Goal: Task Accomplishment & Management: Complete application form

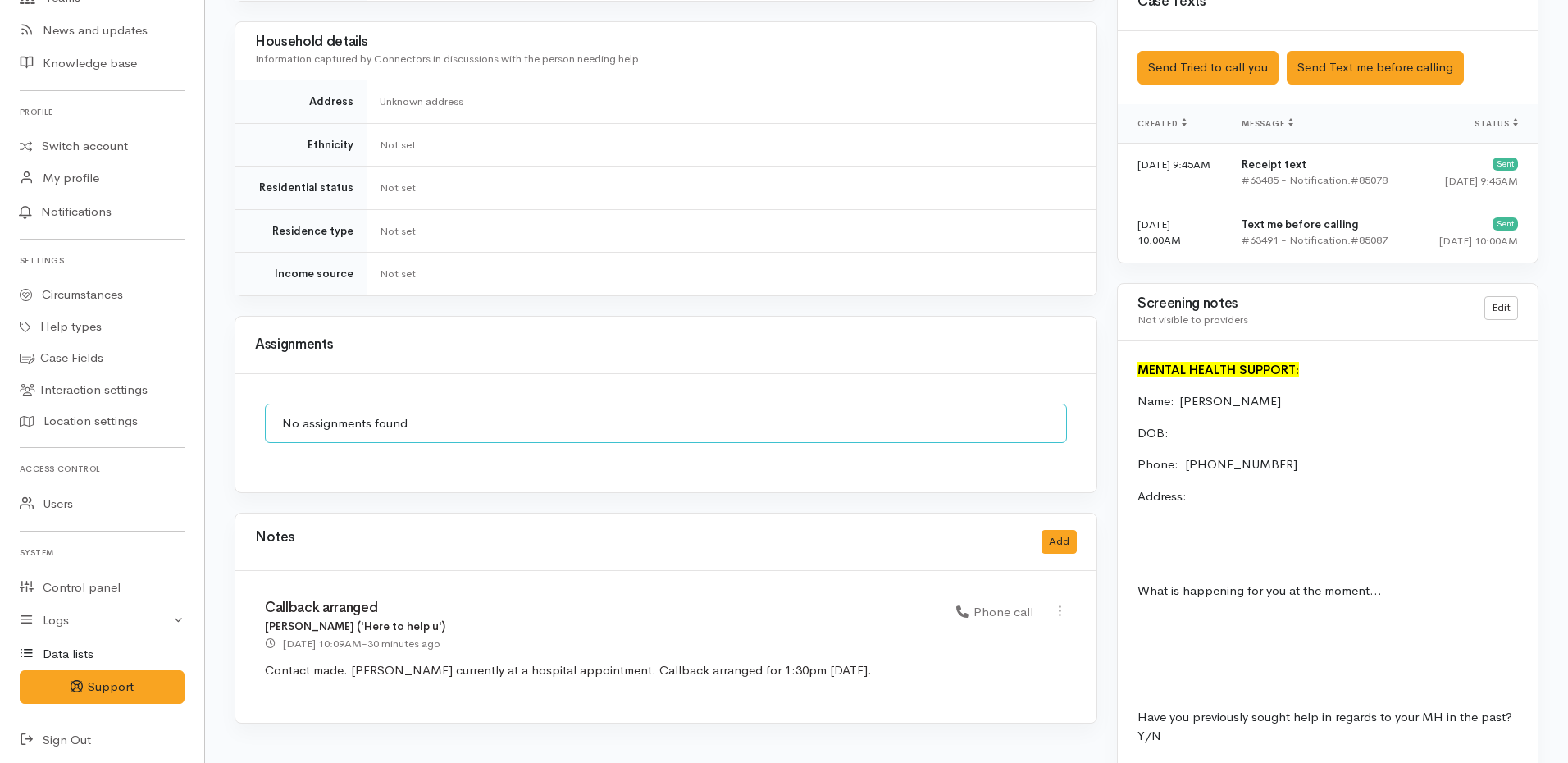
scroll to position [270, 0]
click at [90, 582] on link "Control panel" at bounding box center [102, 584] width 205 height 33
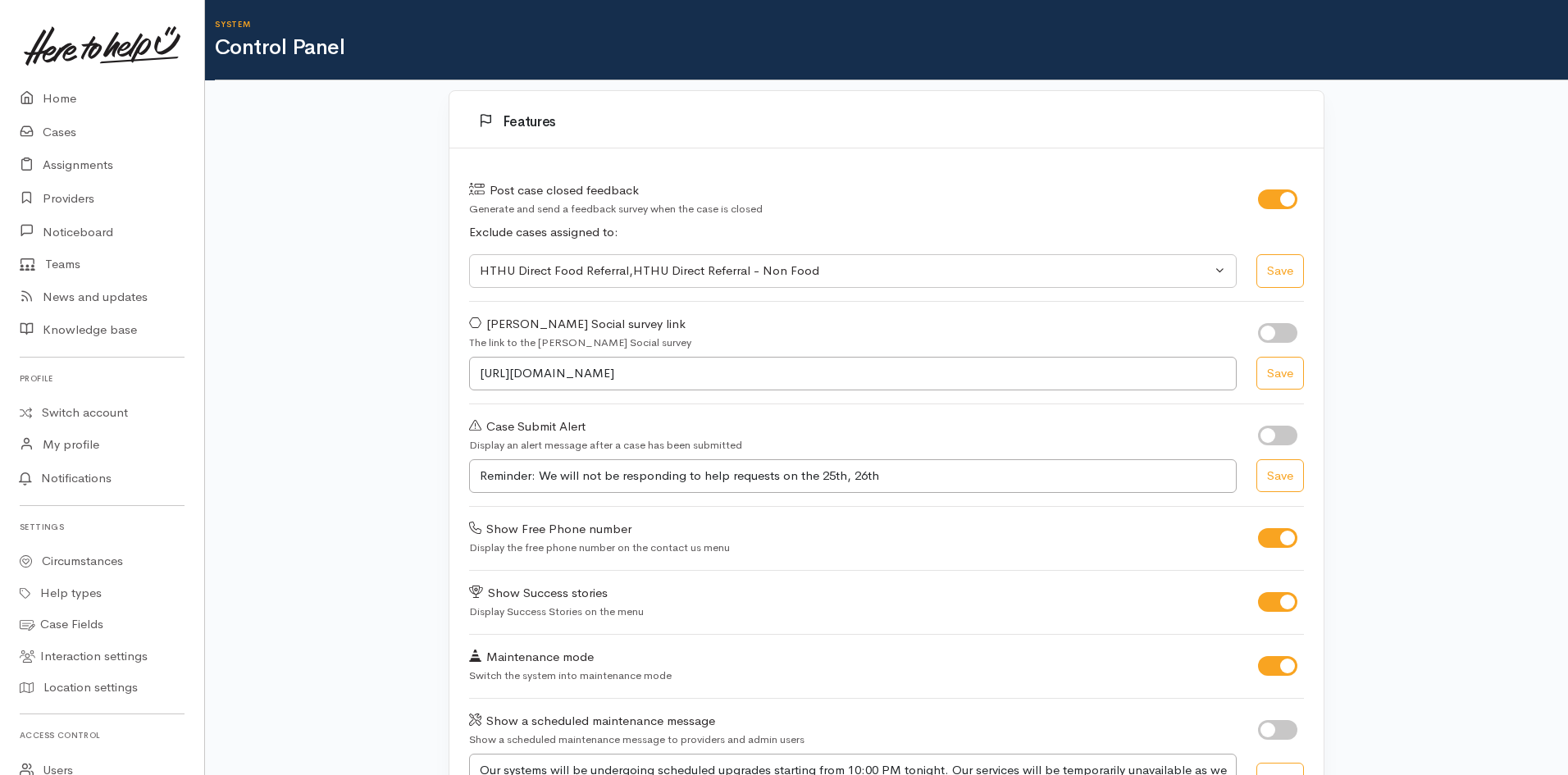
select select "419"
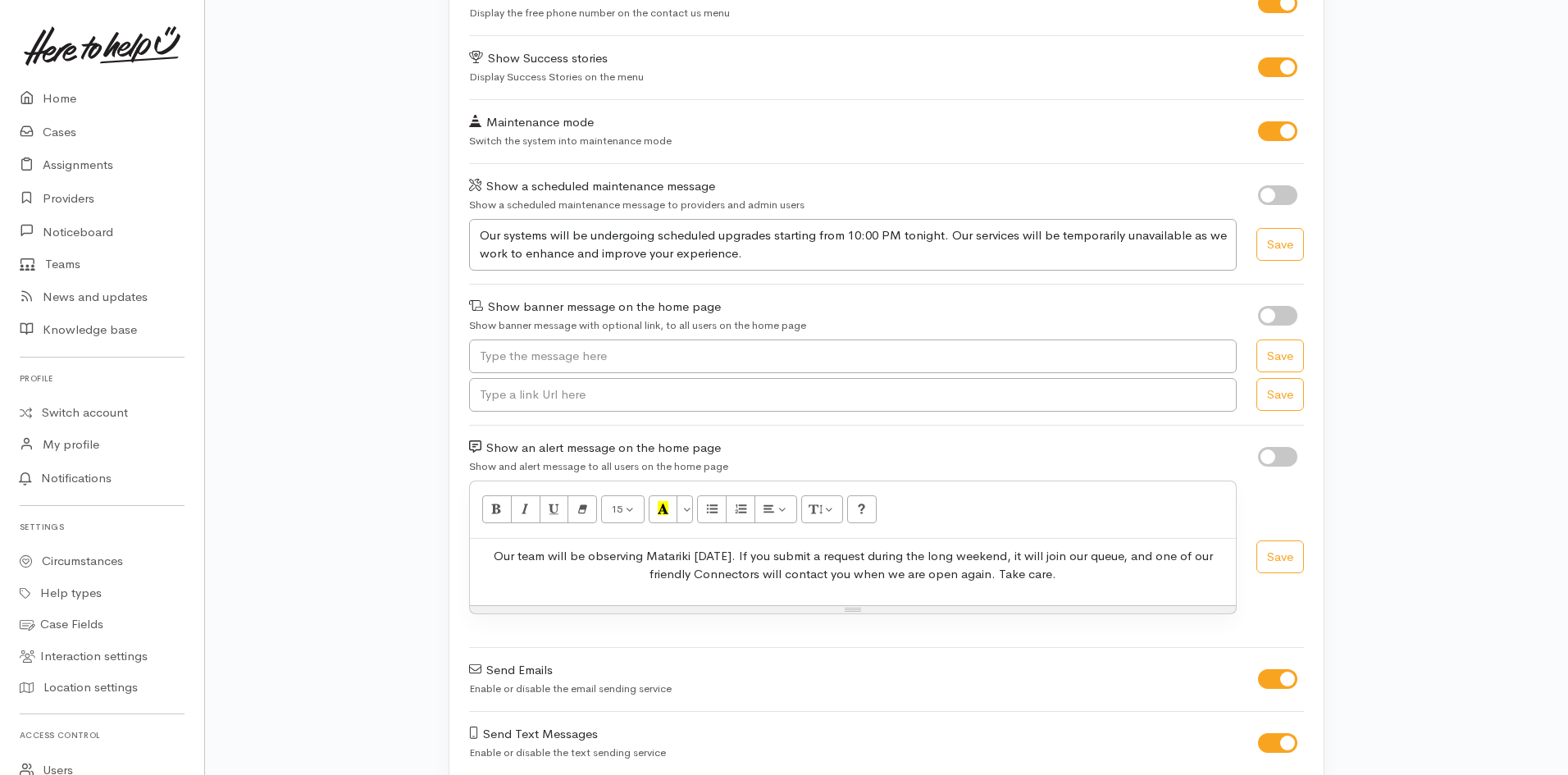
scroll to position [575, 0]
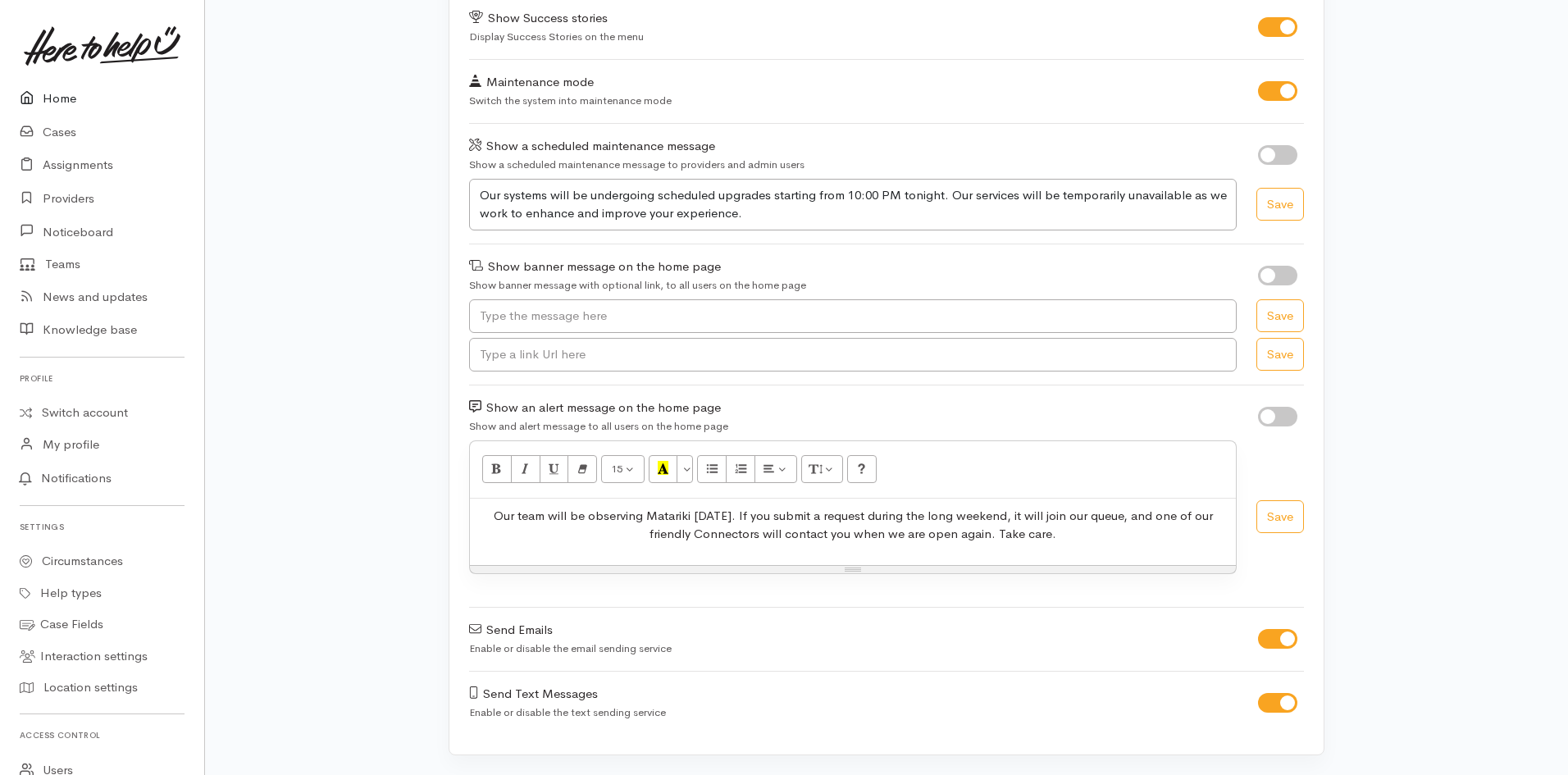
click at [55, 90] on link "Home" at bounding box center [102, 99] width 205 height 33
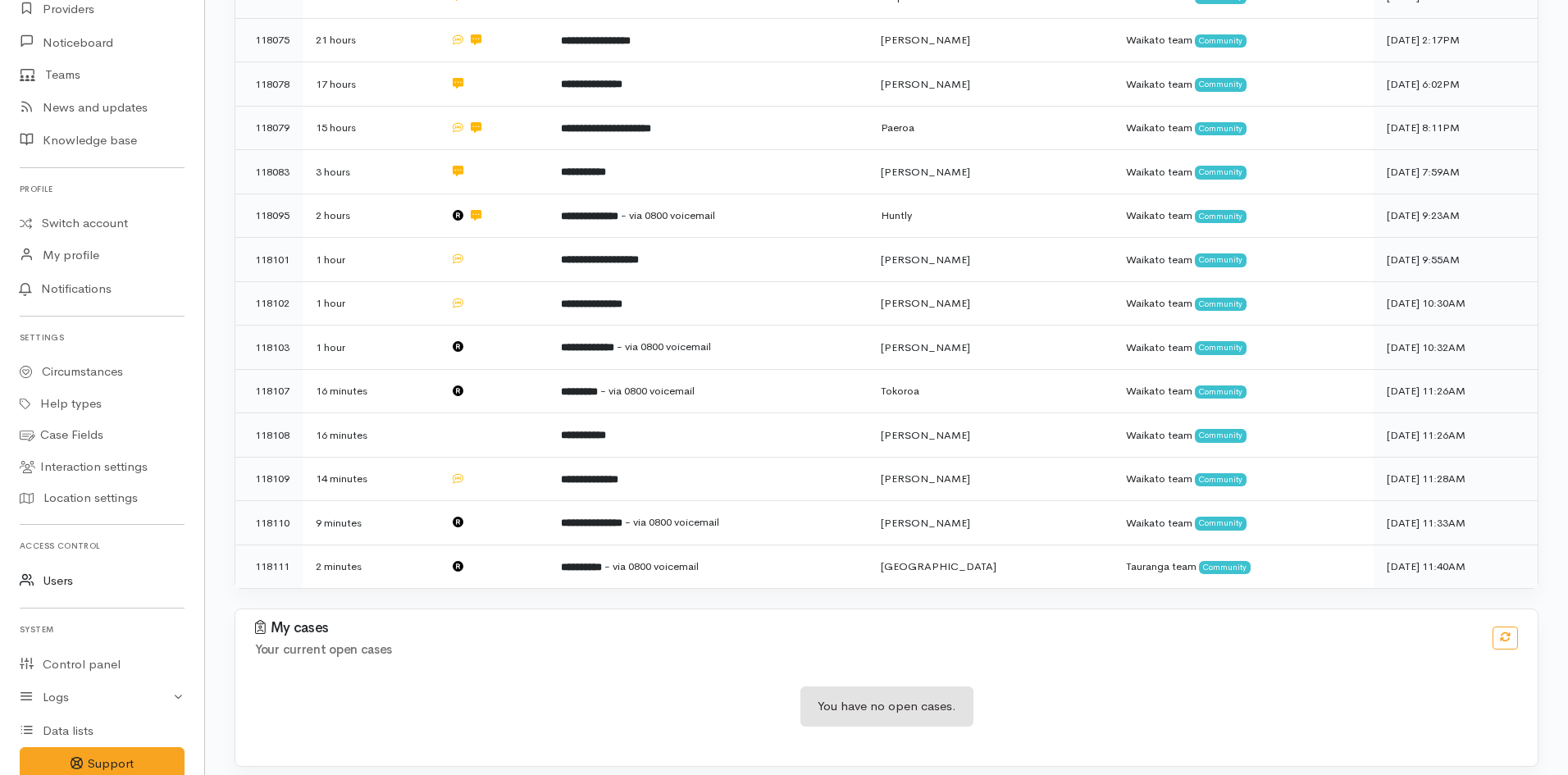
scroll to position [246, 0]
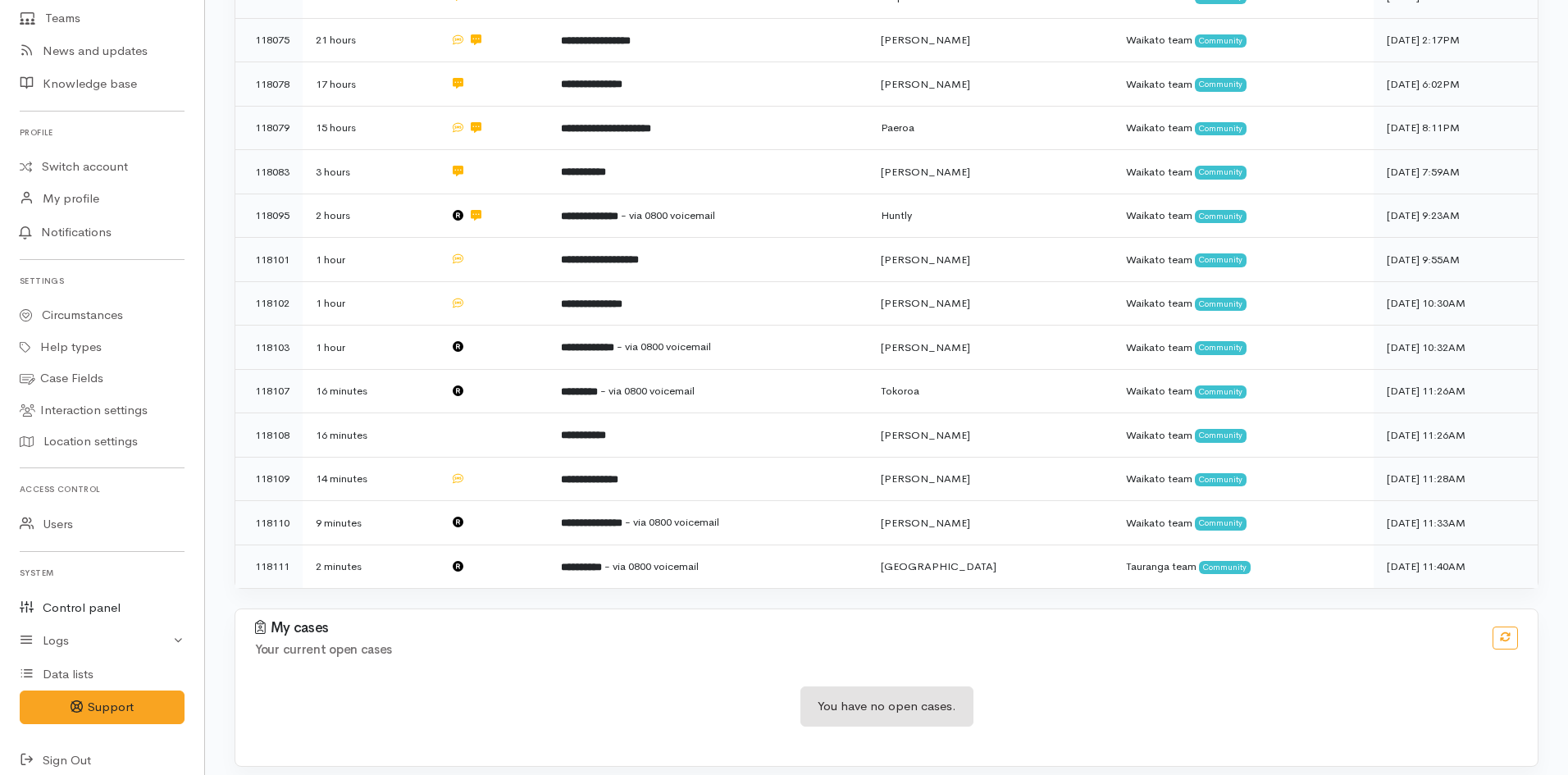
click at [89, 598] on link "Control panel" at bounding box center [102, 608] width 205 height 33
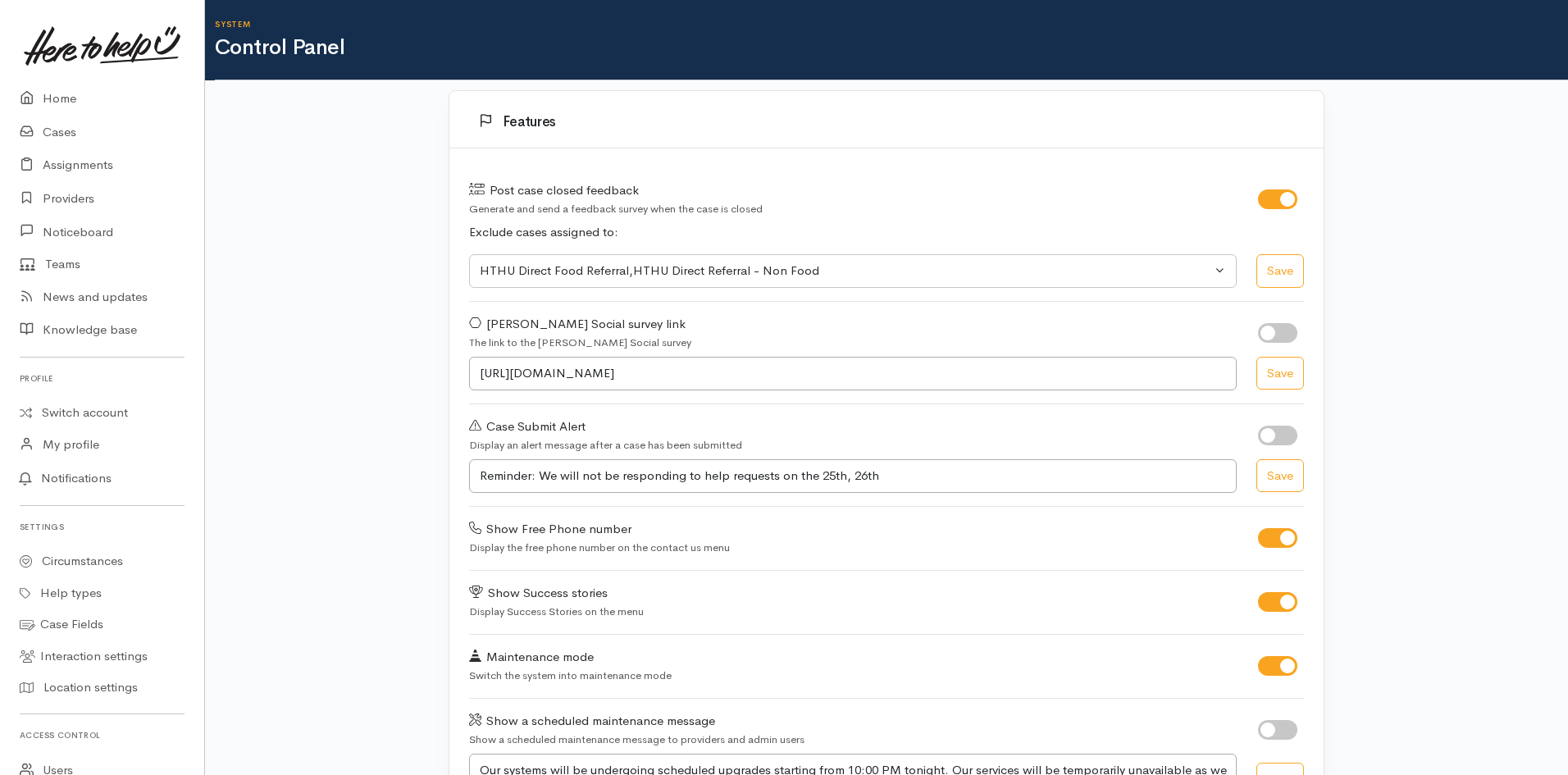
select select "419"
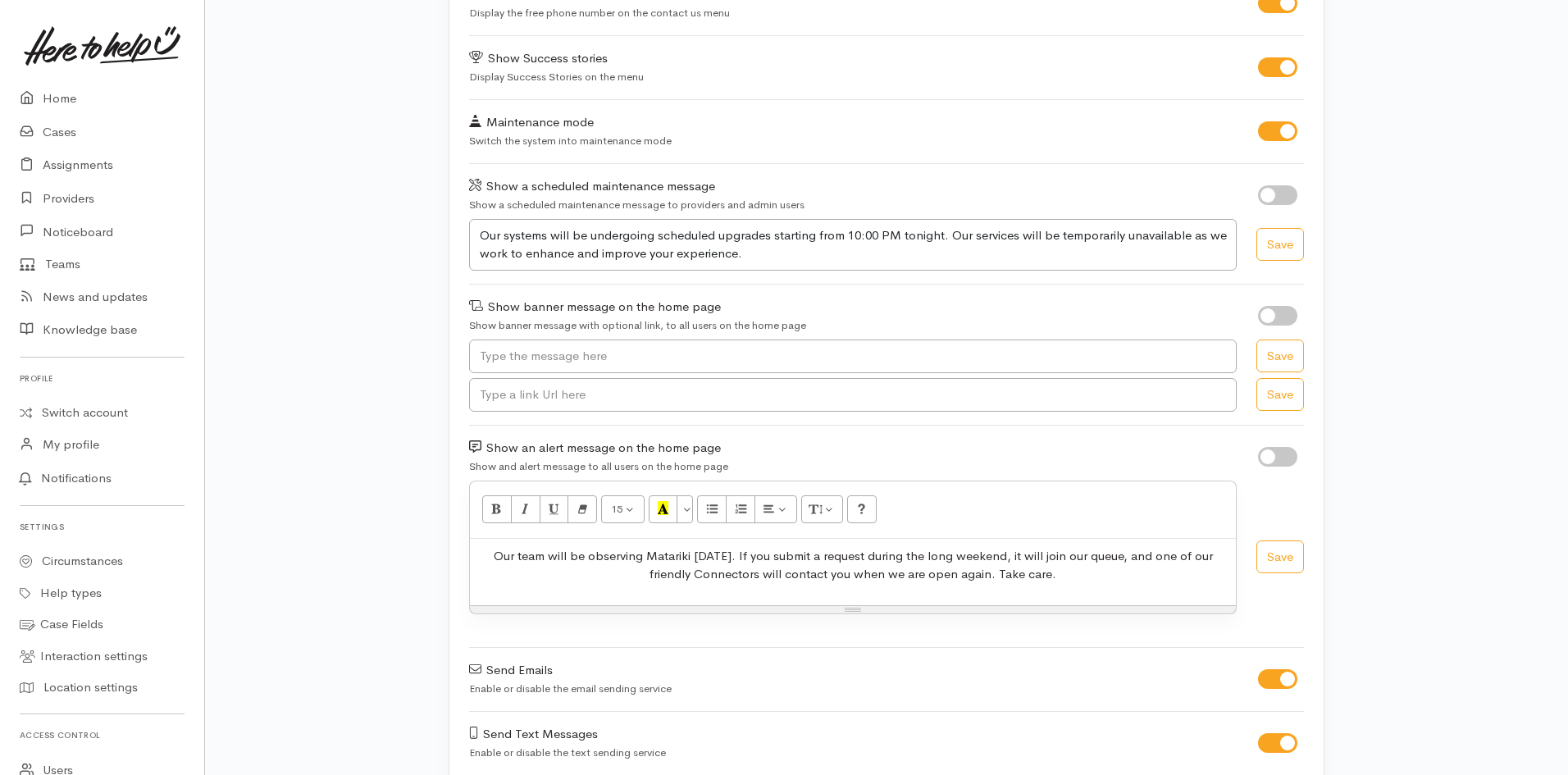
scroll to position [575, 0]
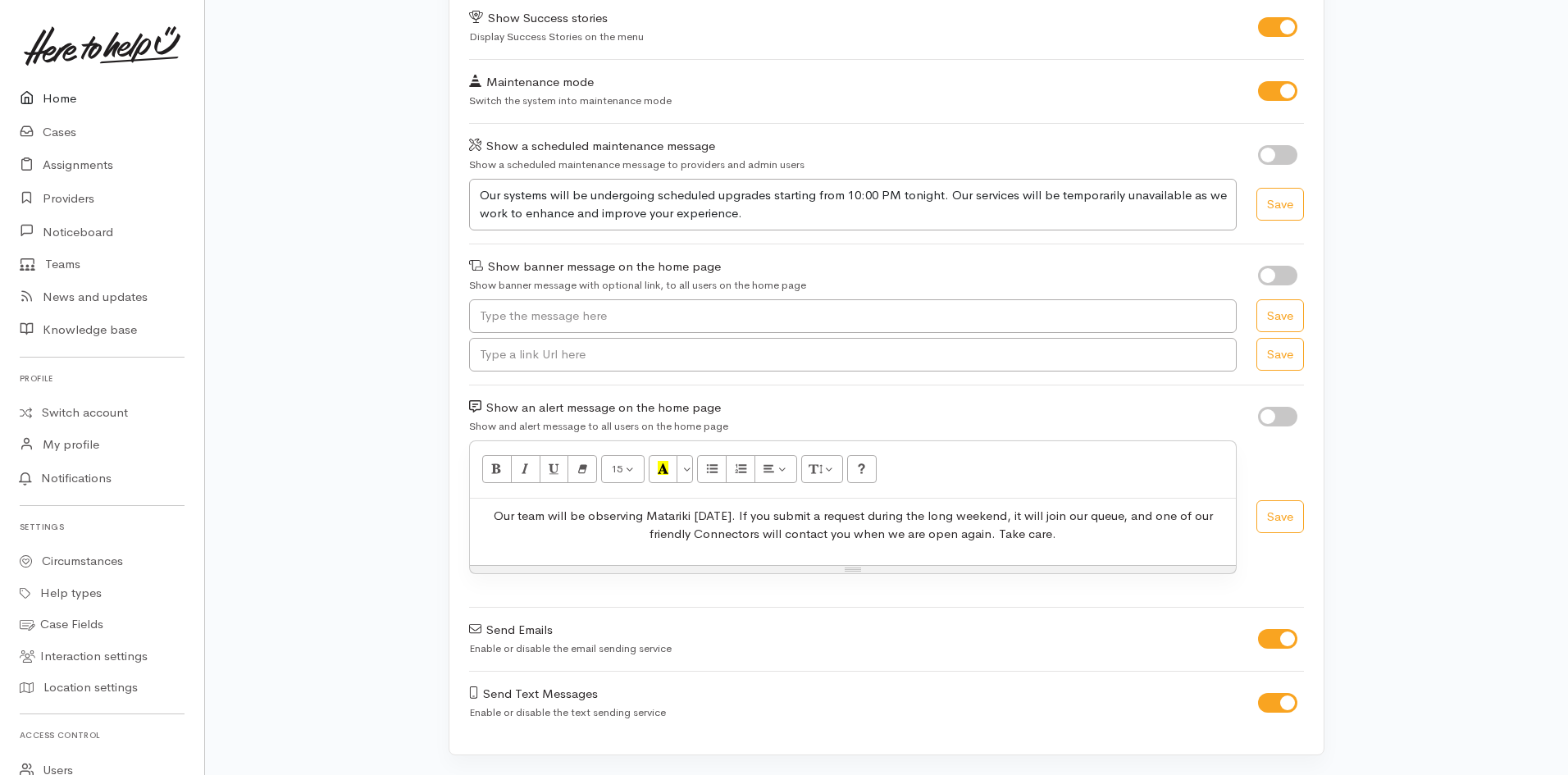
click at [41, 94] on icon at bounding box center [32, 99] width 23 height 21
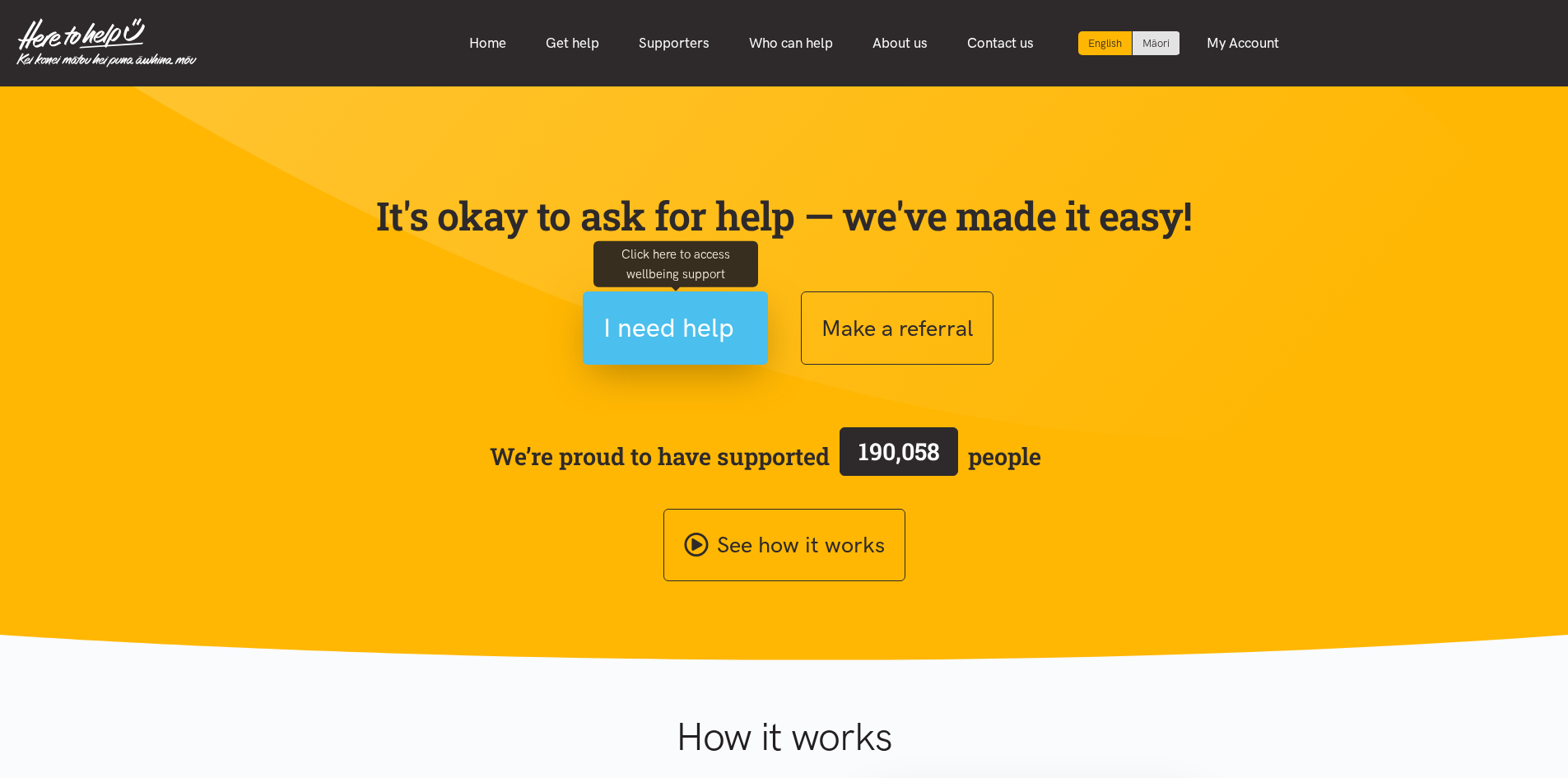
click at [677, 345] on span "I need help" at bounding box center [669, 328] width 131 height 42
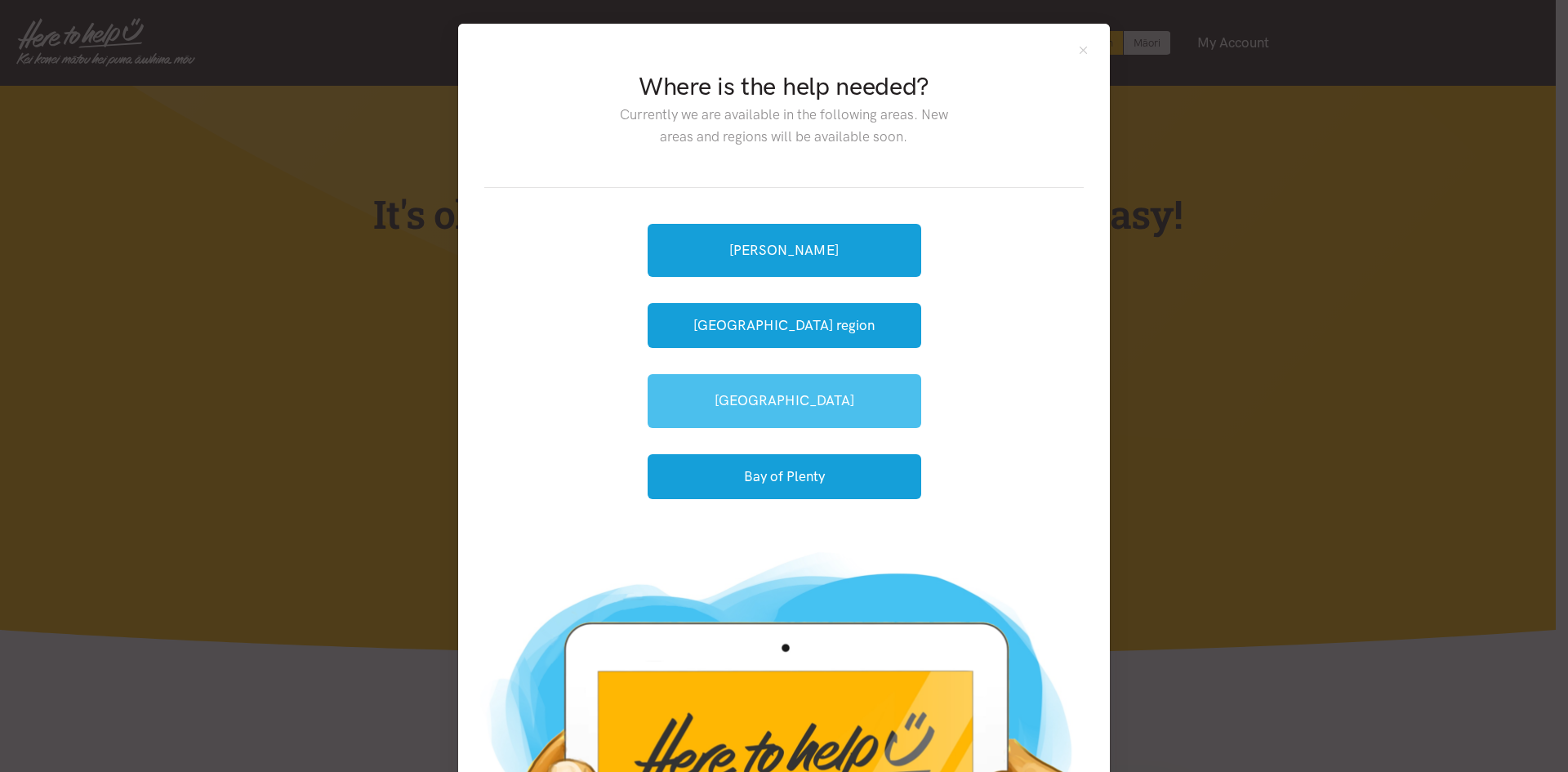
click at [815, 408] on link "[GEOGRAPHIC_DATA]" at bounding box center [784, 401] width 274 height 53
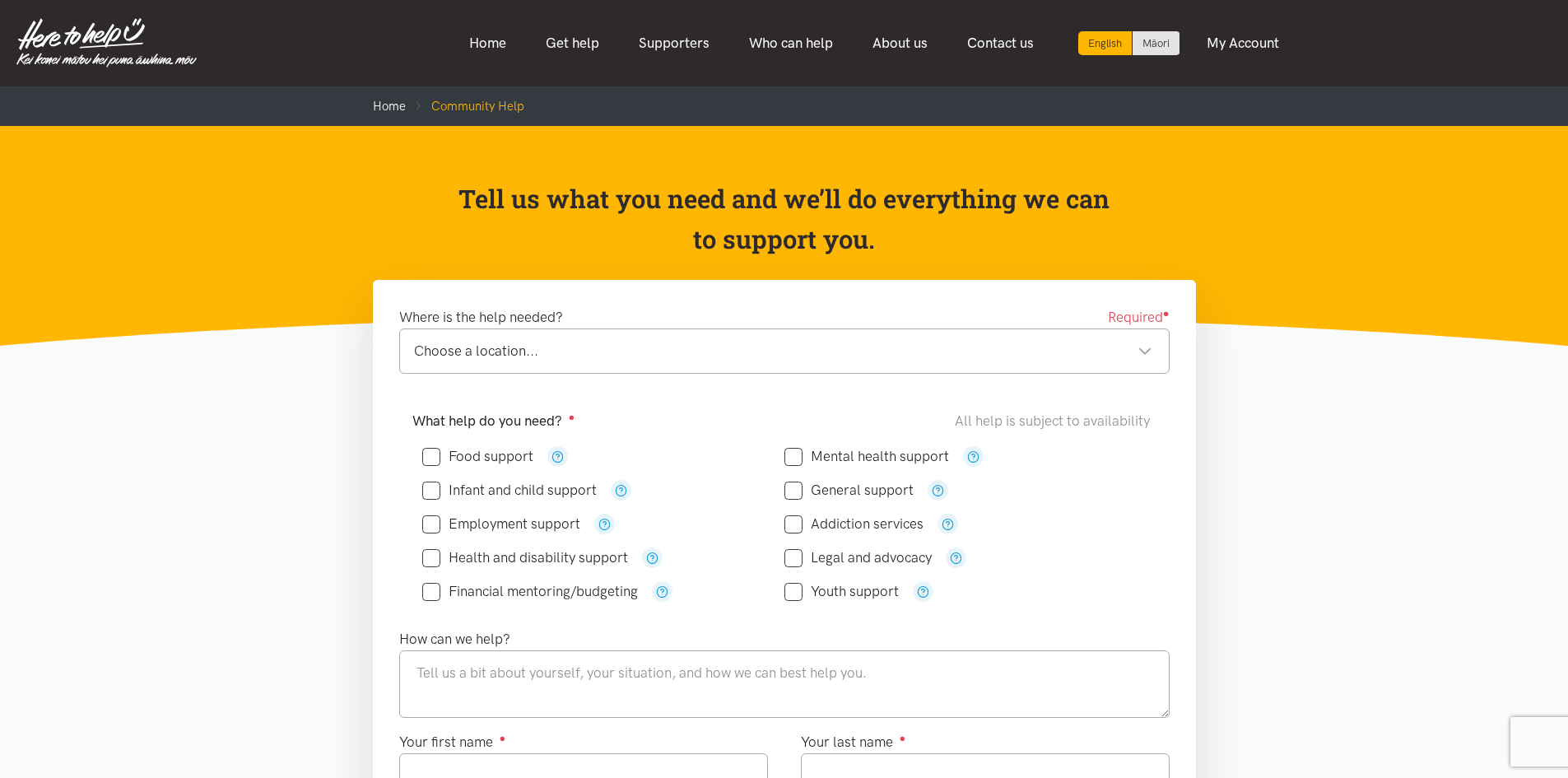
click at [770, 350] on div "Choose a location..." at bounding box center [783, 351] width 738 height 23
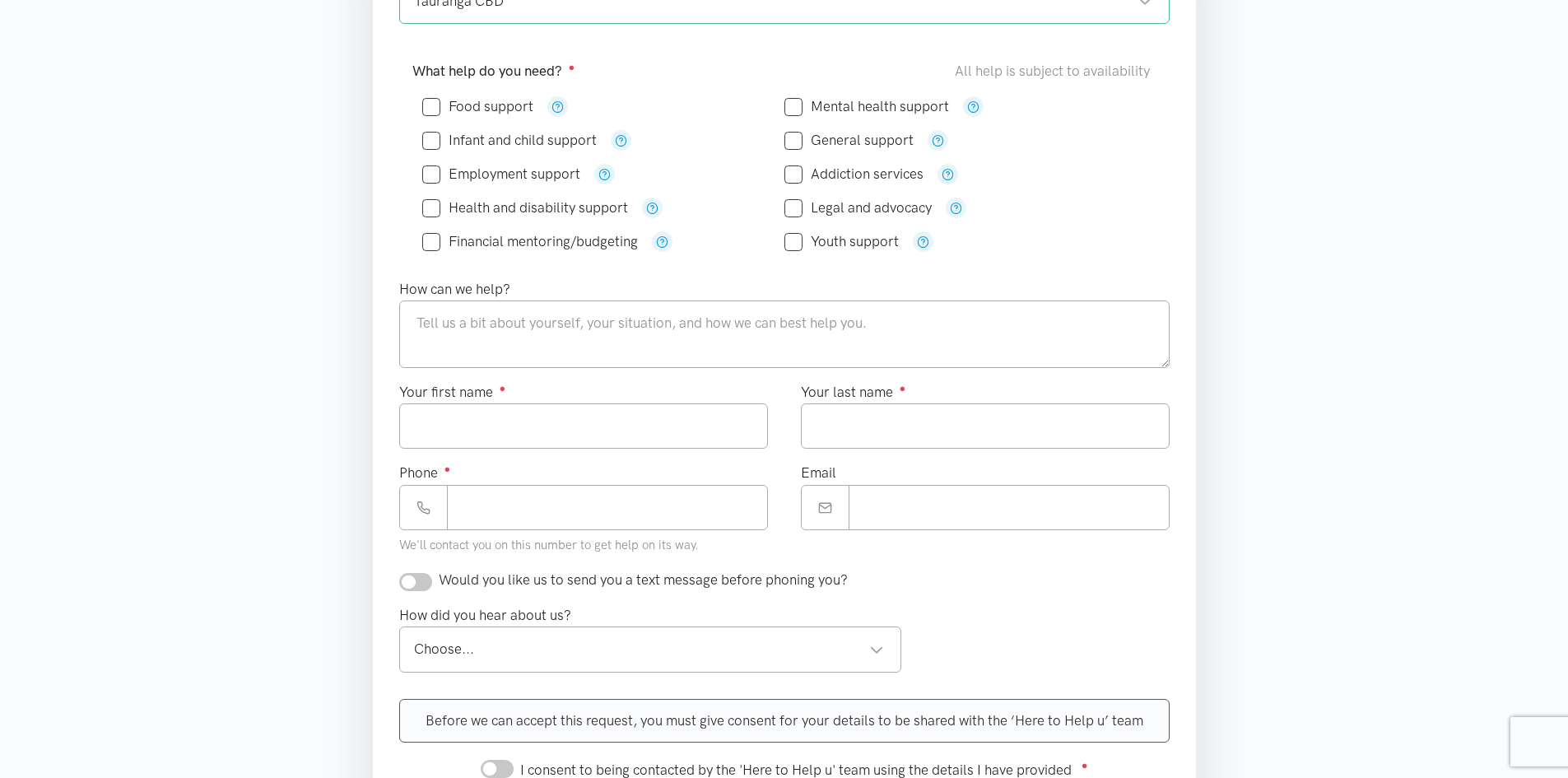
scroll to position [164, 0]
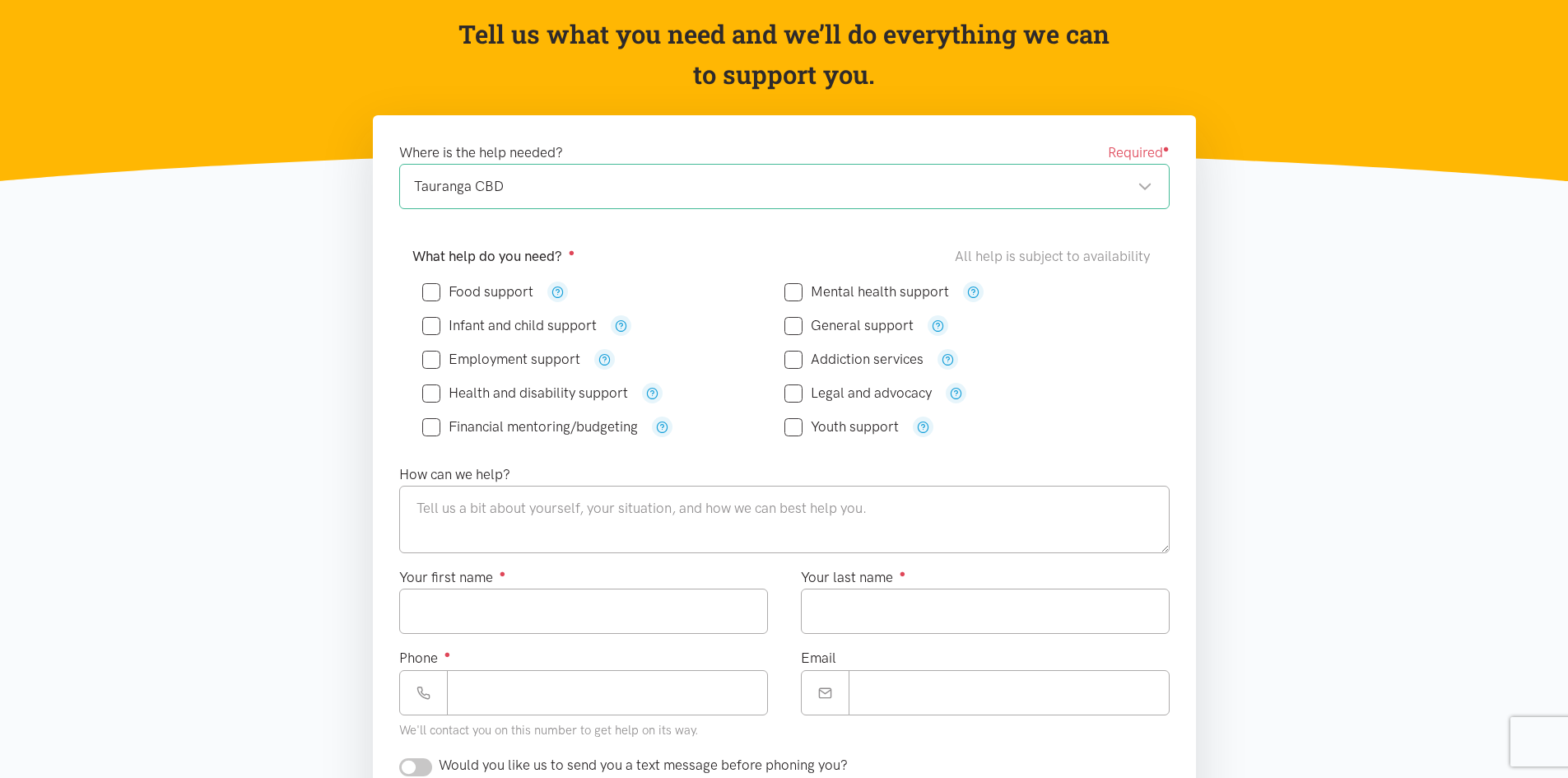
click at [797, 325] on input "General support" at bounding box center [849, 325] width 129 height 14
checkbox input "true"
click at [624, 512] on textarea at bounding box center [784, 520] width 770 height 68
click at [1049, 506] on textarea "This is a test to check email notifications. Please ignore. xoxo Akash" at bounding box center [784, 520] width 770 height 68
type textarea "This is a test to check email notifications. Please ignore. xoxo Akash"
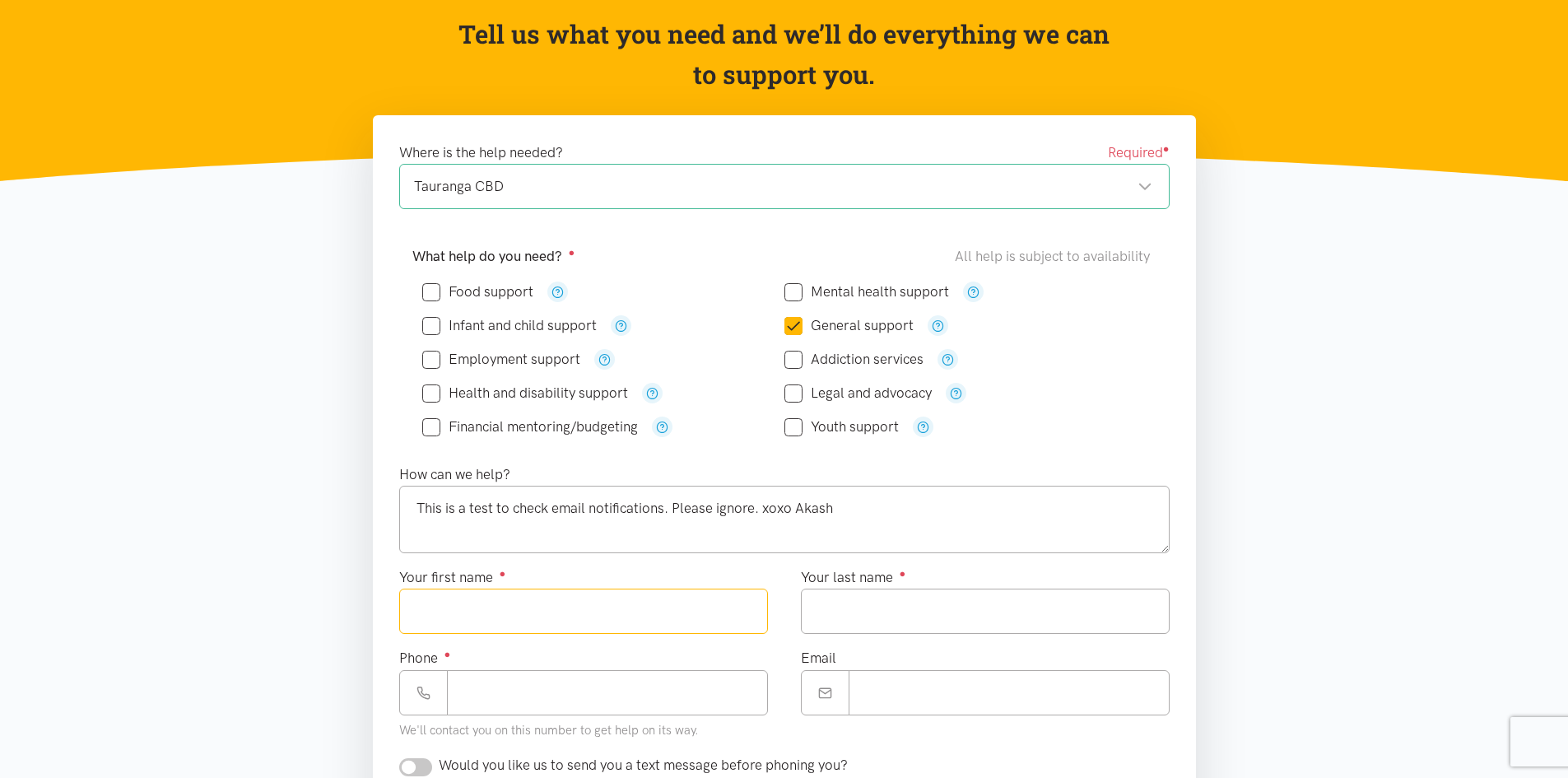
click at [611, 589] on input "Your first name ●" at bounding box center [583, 611] width 369 height 45
type input "*****"
type input "*"
type input "*******"
click at [1016, 529] on textarea "This is a test to check email notifications. Please ignore. xoxo Akash" at bounding box center [784, 520] width 770 height 68
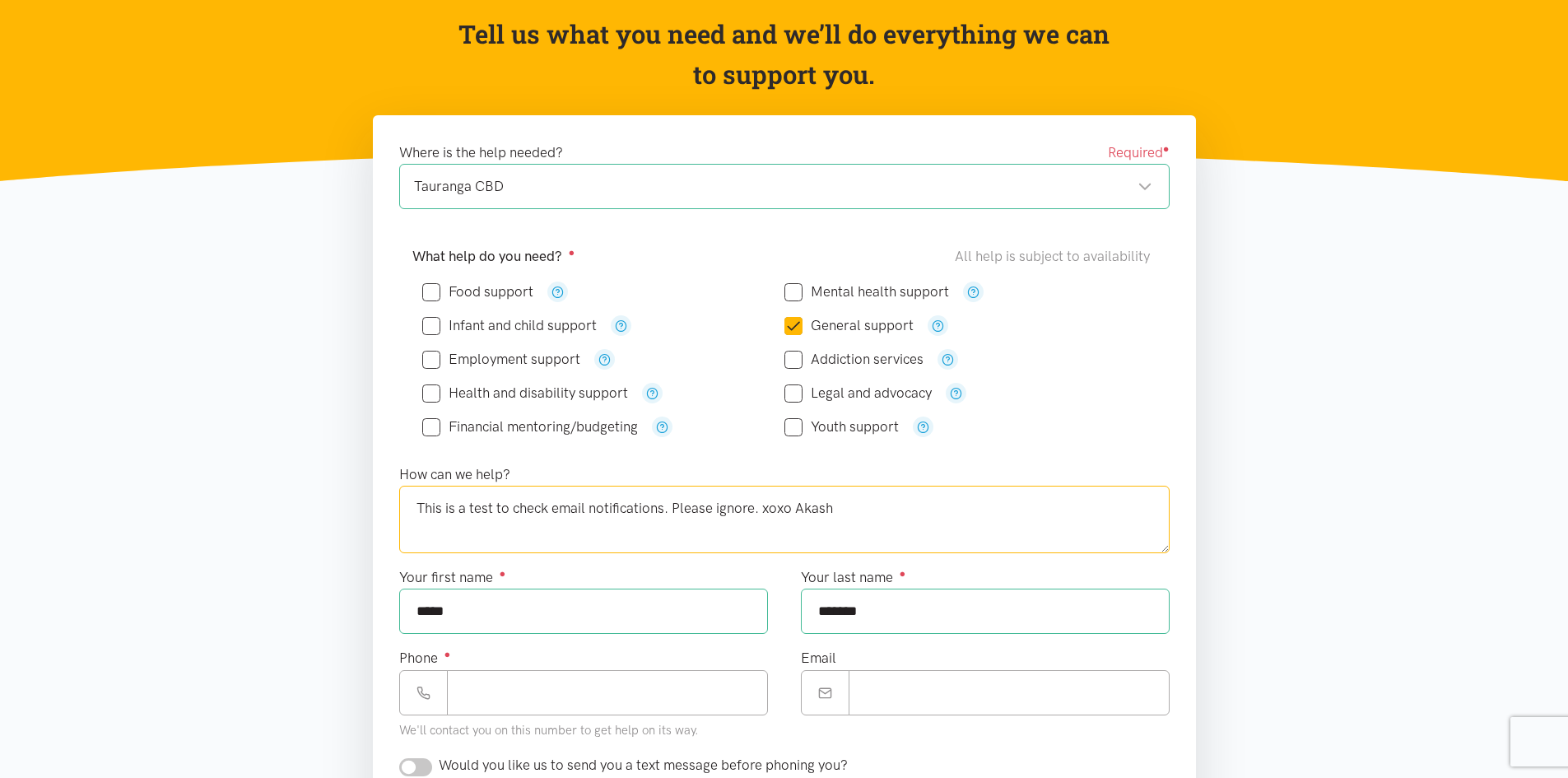
click at [801, 533] on textarea "This is a test to check email notifications. Please ignore. xoxo Akash" at bounding box center [784, 520] width 770 height 68
click at [758, 508] on textarea "This is a test to check email notifications. Please ignore. xoxo Akash" at bounding box center [784, 520] width 770 height 68
drag, startPoint x: 790, startPoint y: 529, endPoint x: 780, endPoint y: 526, distance: 10.4
click at [789, 529] on textarea "This is a test to check email notifications. Please ignore. xoxo Akash" at bounding box center [784, 520] width 770 height 68
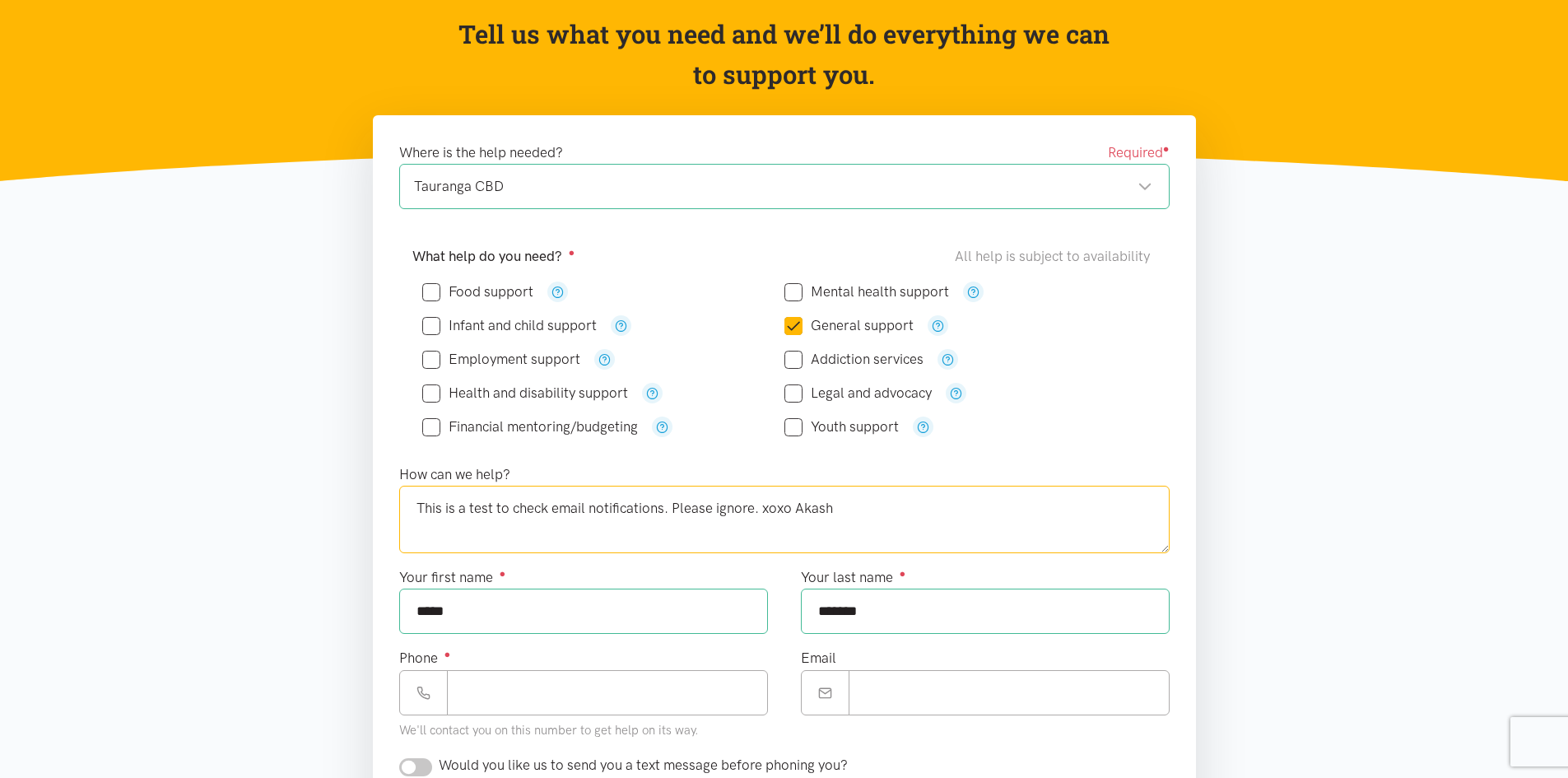
drag, startPoint x: 760, startPoint y: 518, endPoint x: 1094, endPoint y: 499, distance: 334.5
click at [1063, 506] on textarea "This is a test to check email notifications. Please ignore. xoxo Akash" at bounding box center [784, 520] width 770 height 68
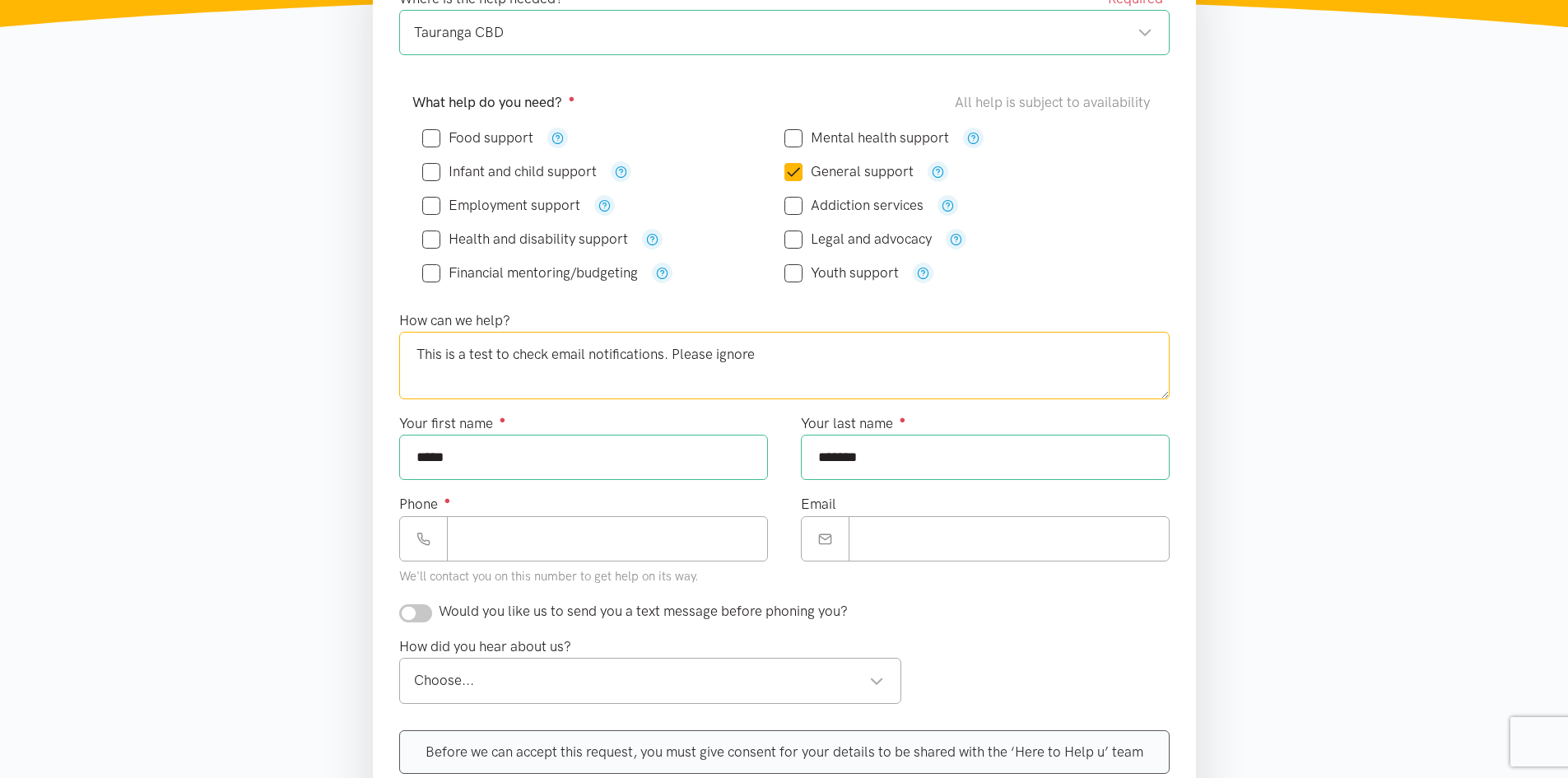
scroll to position [329, 0]
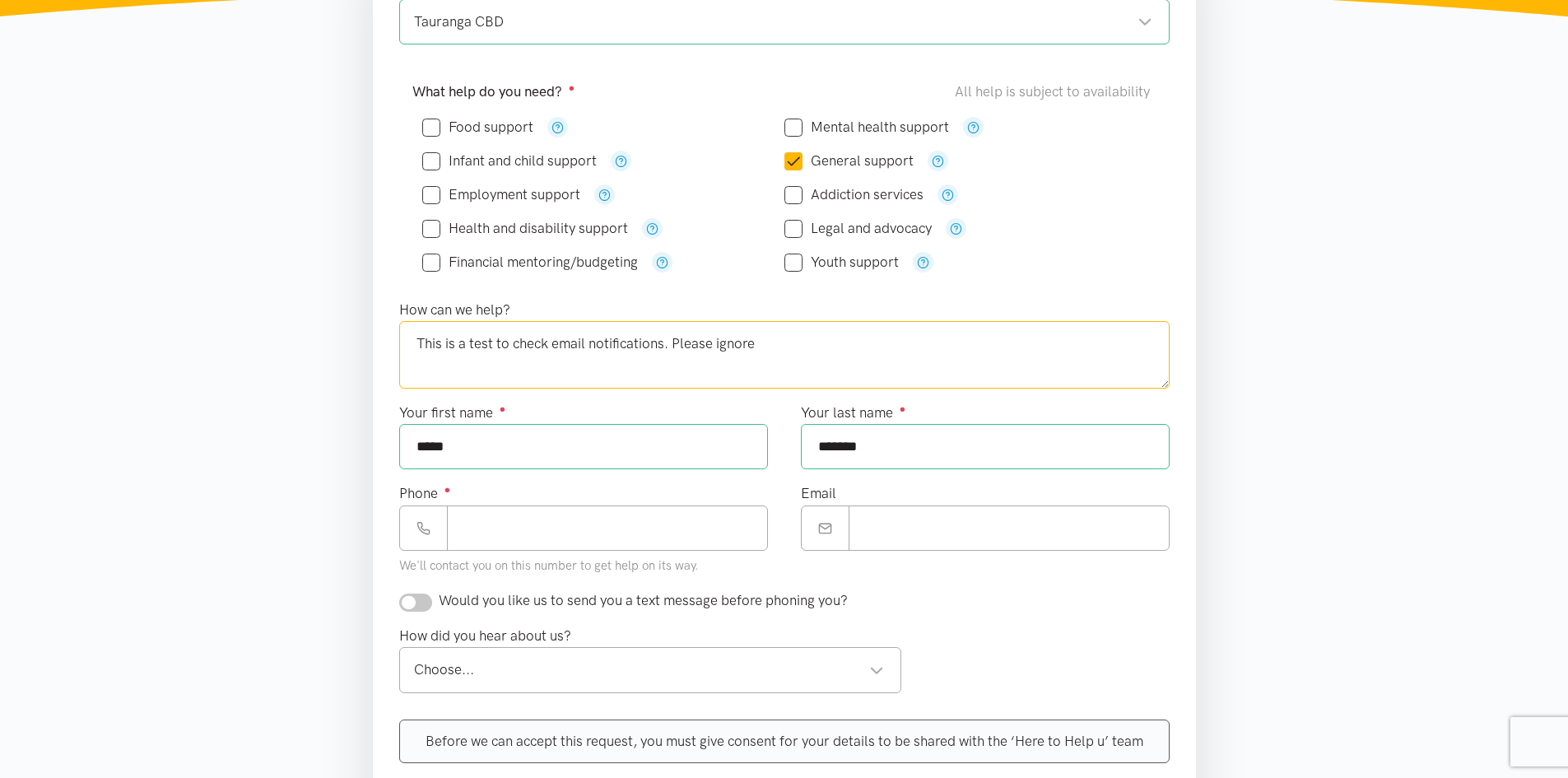
type textarea "This is a test to check email notifications. Please ignore"
click at [1343, 545] on section "Where is the help needed? Required ● Tauranga CBD Tauranga CBD Tauranga locatio…" at bounding box center [784, 481] width 1568 height 1061
click at [634, 532] on input "Phone ●" at bounding box center [607, 528] width 321 height 45
type input "********"
drag, startPoint x: 634, startPoint y: 532, endPoint x: 188, endPoint y: 547, distance: 446.3
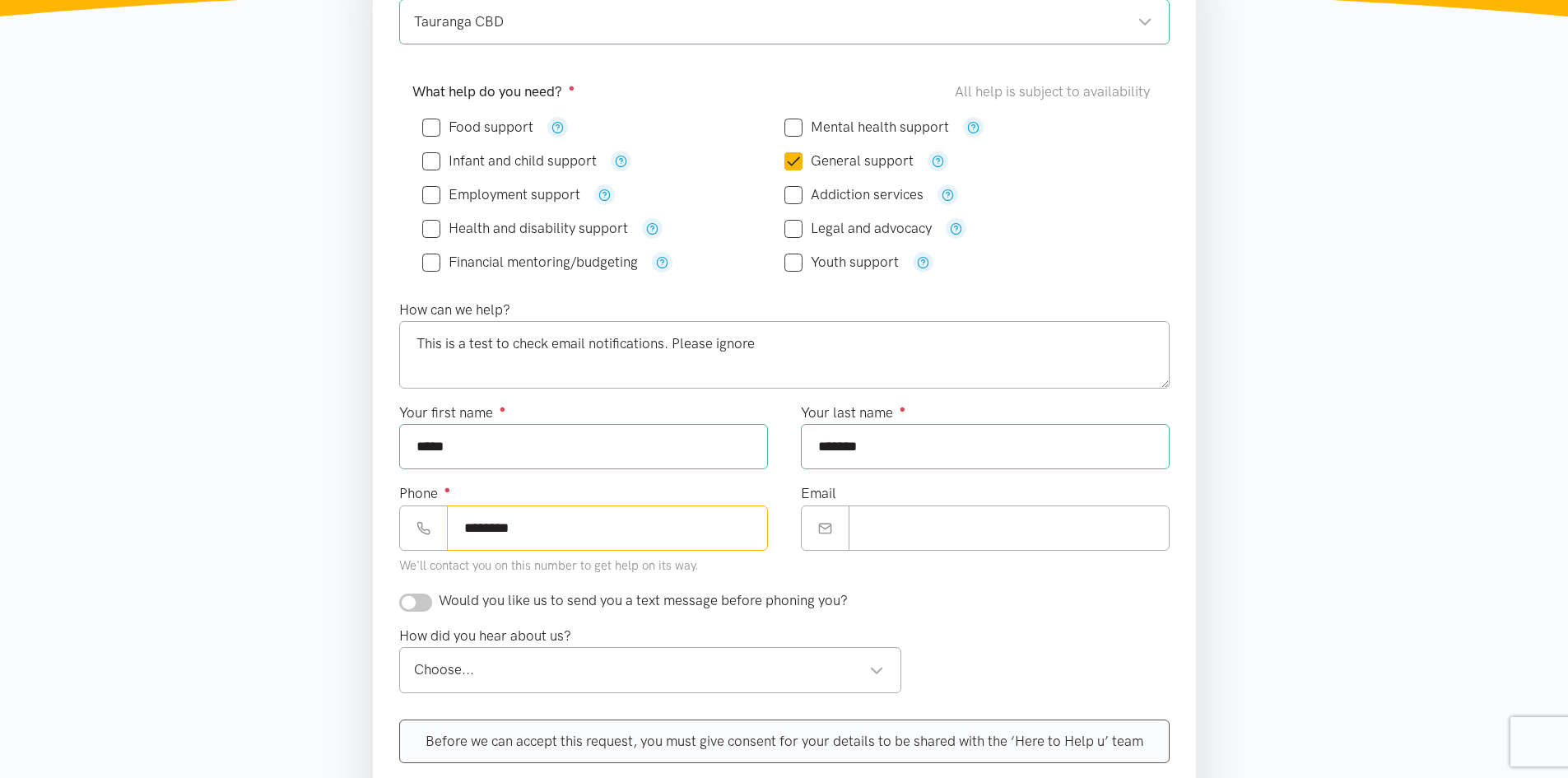
click at [189, 547] on section "Where is the help needed? Required ● Tauranga CBD Tauranga CBD Tauranga locatio…" at bounding box center [784, 481] width 1568 height 1061
type input "*"
type input "***"
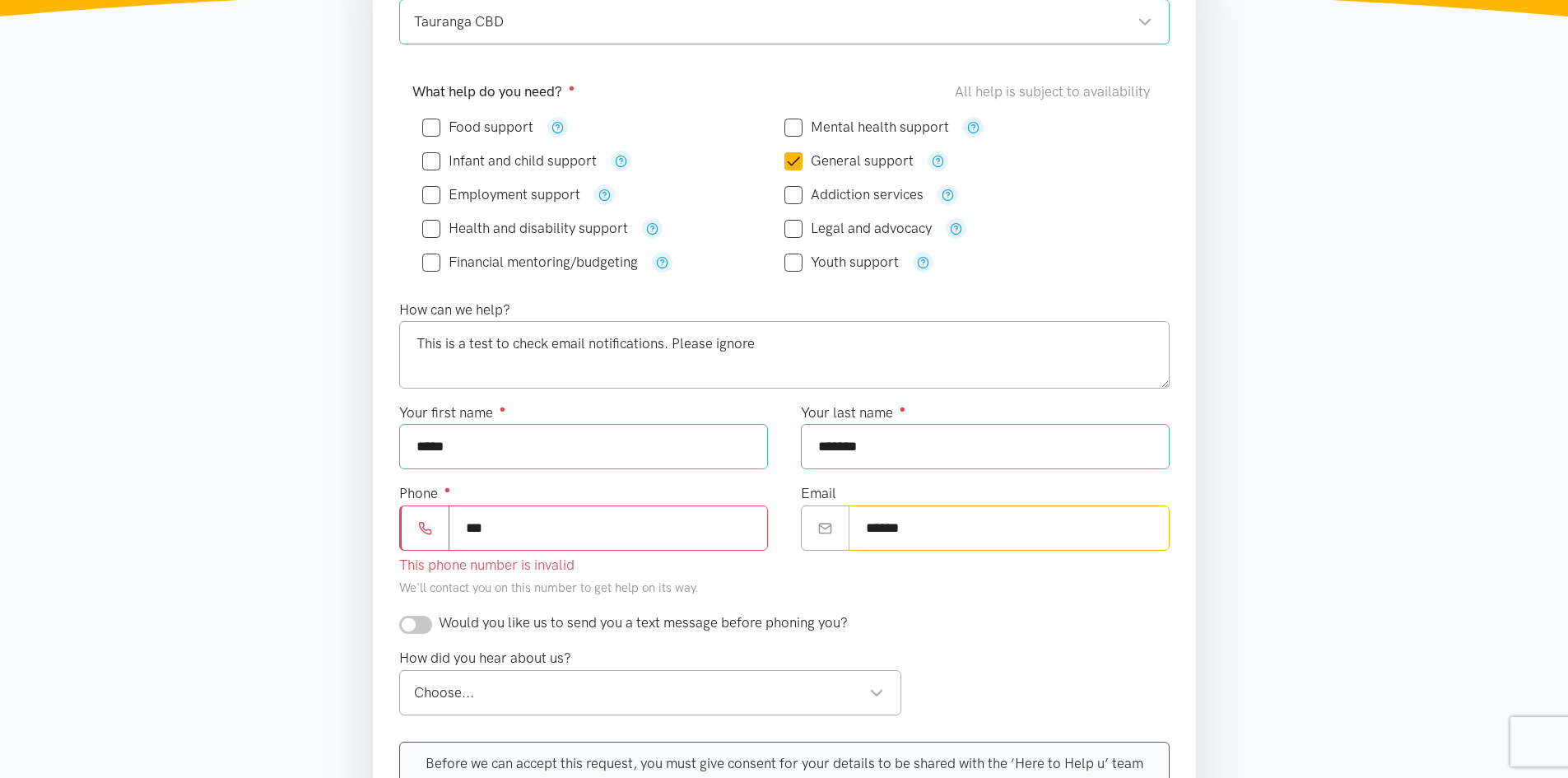
type input "**********"
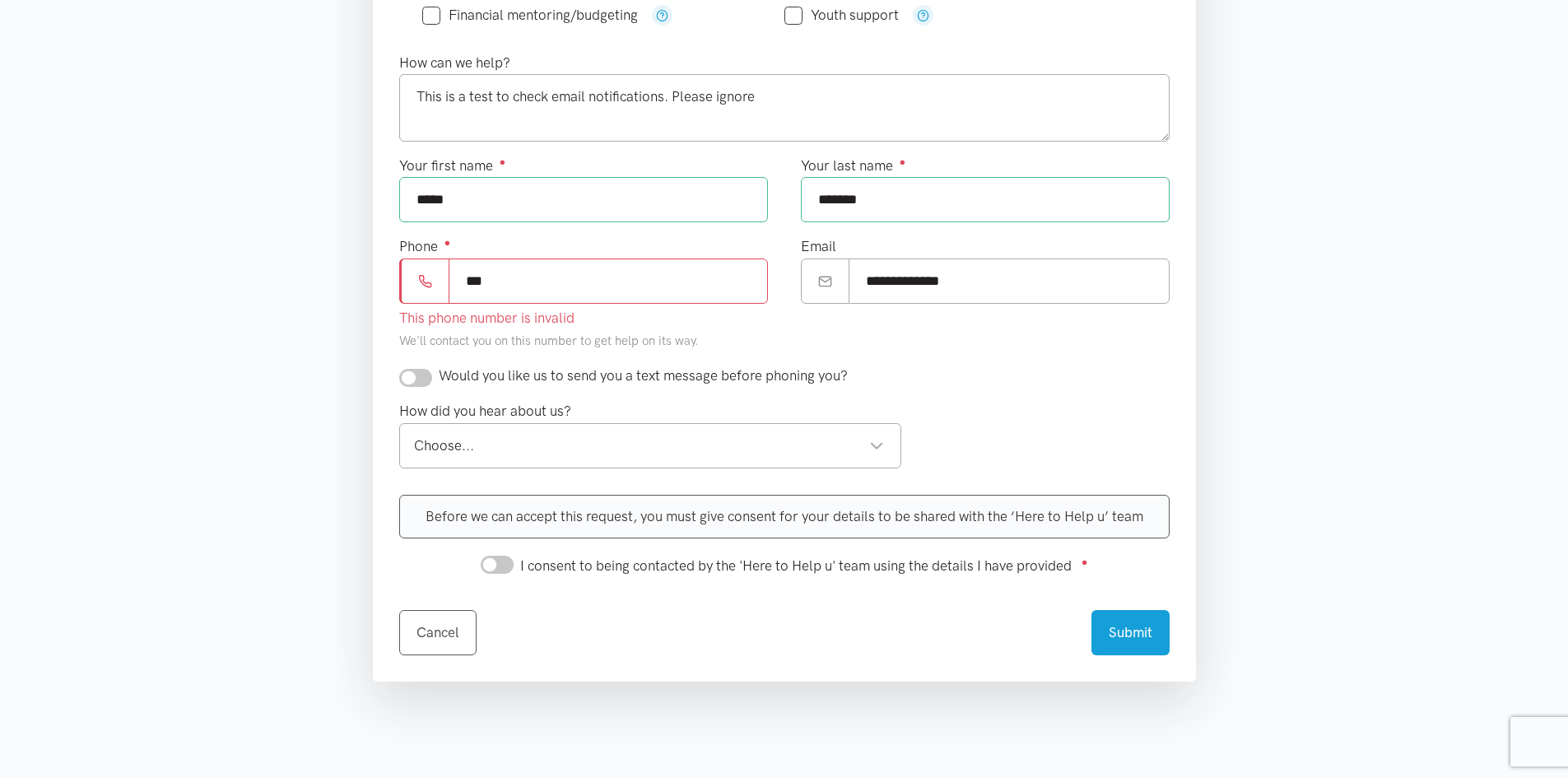
click at [1120, 414] on div "How did you hear about us? Choose... Choose... Choose... 0800 number referral A…" at bounding box center [784, 440] width 804 height 80
click at [525, 286] on input "***" at bounding box center [608, 281] width 319 height 45
type input "*******"
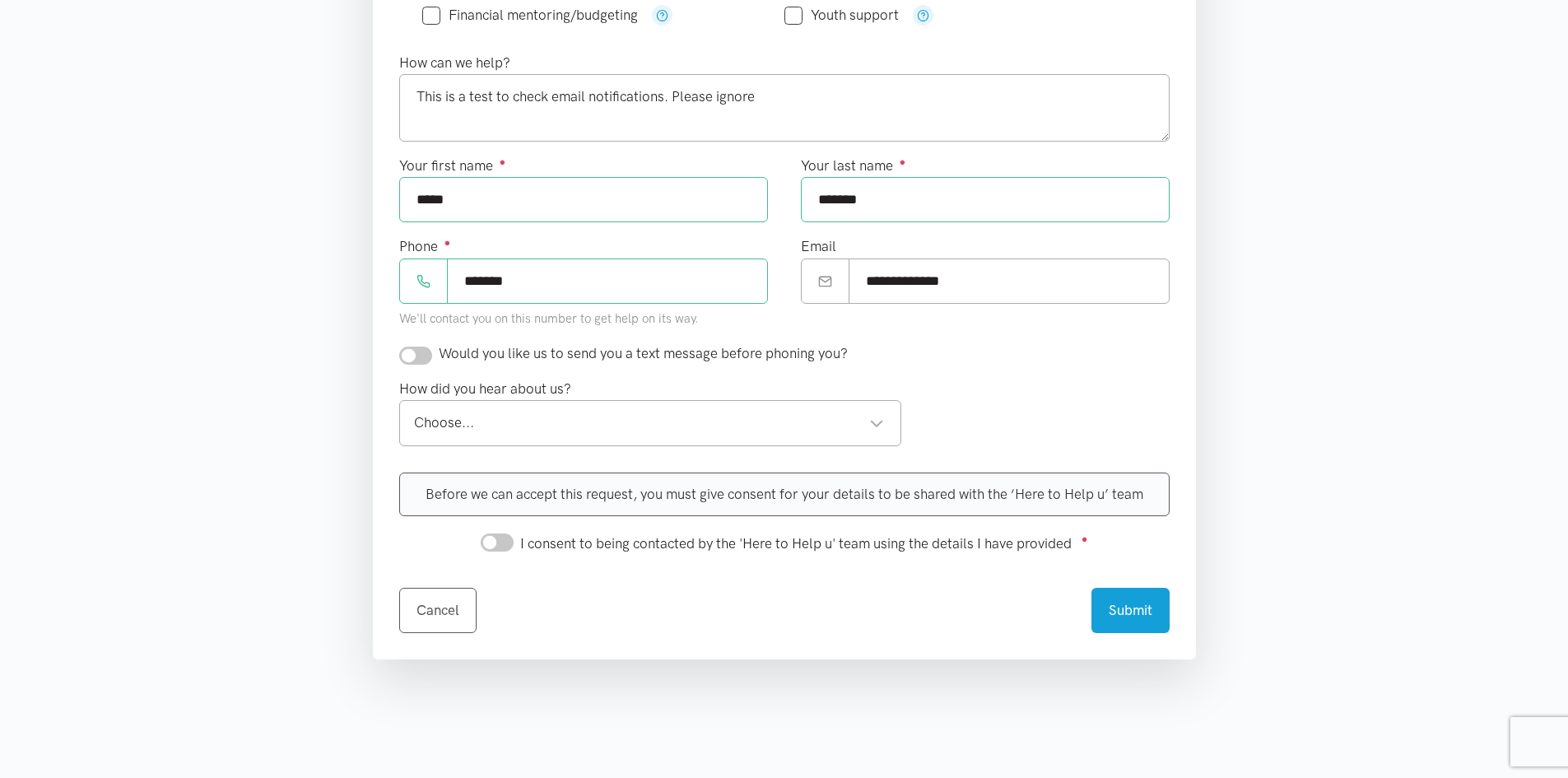
click at [877, 364] on form "Where is the help needed? Required ● Tauranga CBD Tauranga CBD Tauranga locatio…" at bounding box center [784, 182] width 770 height 904
click at [986, 386] on div "How did you hear about us? Choose... Choose... Choose... 0800 number referral A…" at bounding box center [784, 418] width 804 height 80
click at [416, 356] on input "checkbox" at bounding box center [415, 356] width 33 height 18
checkbox input "true"
click at [509, 425] on div "Choose..." at bounding box center [649, 423] width 471 height 23
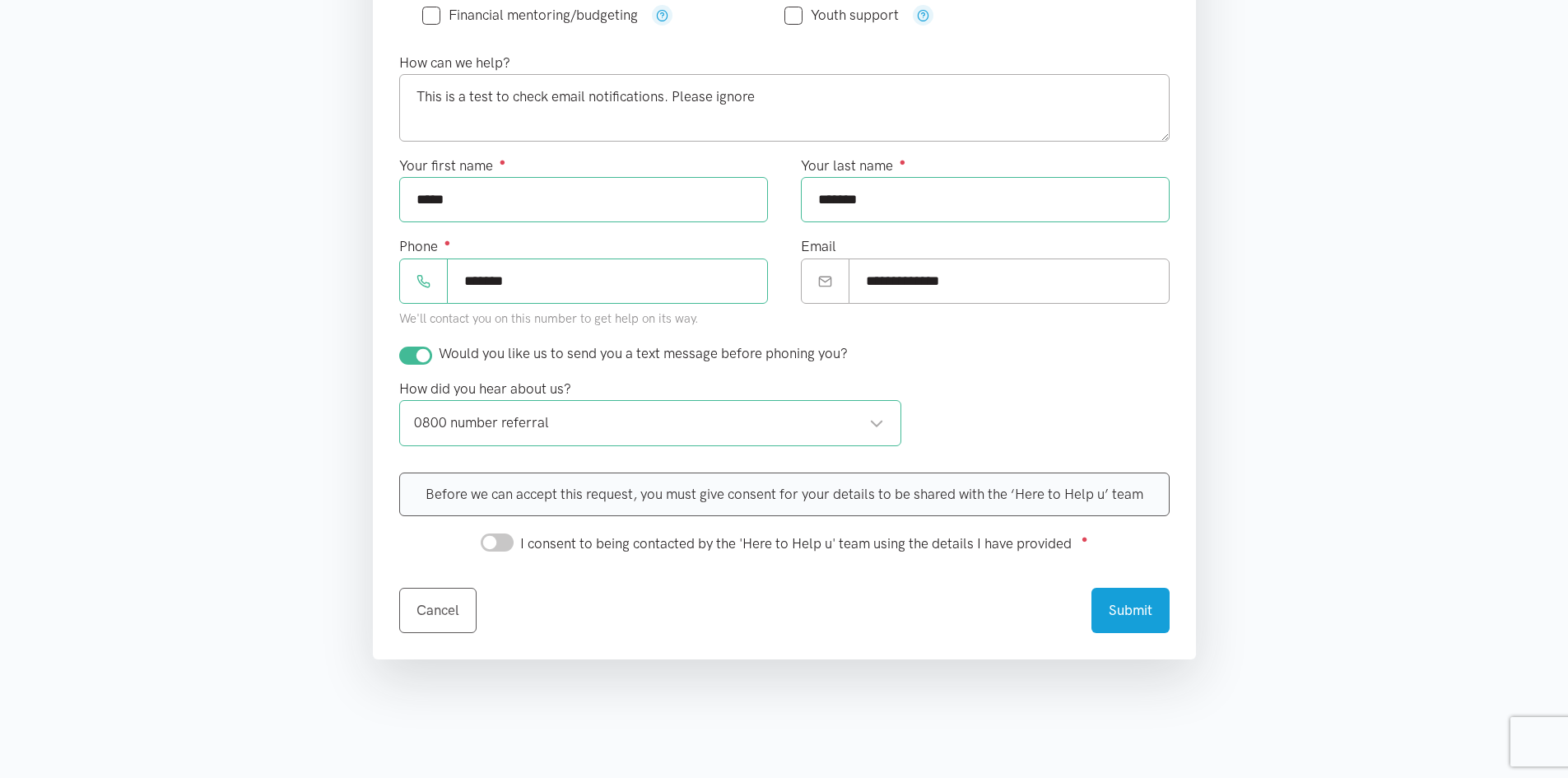
click at [500, 538] on input "I consent to being contacted by the 'Here to Help u' team using the details I h…" at bounding box center [497, 543] width 33 height 18
checkbox input "true"
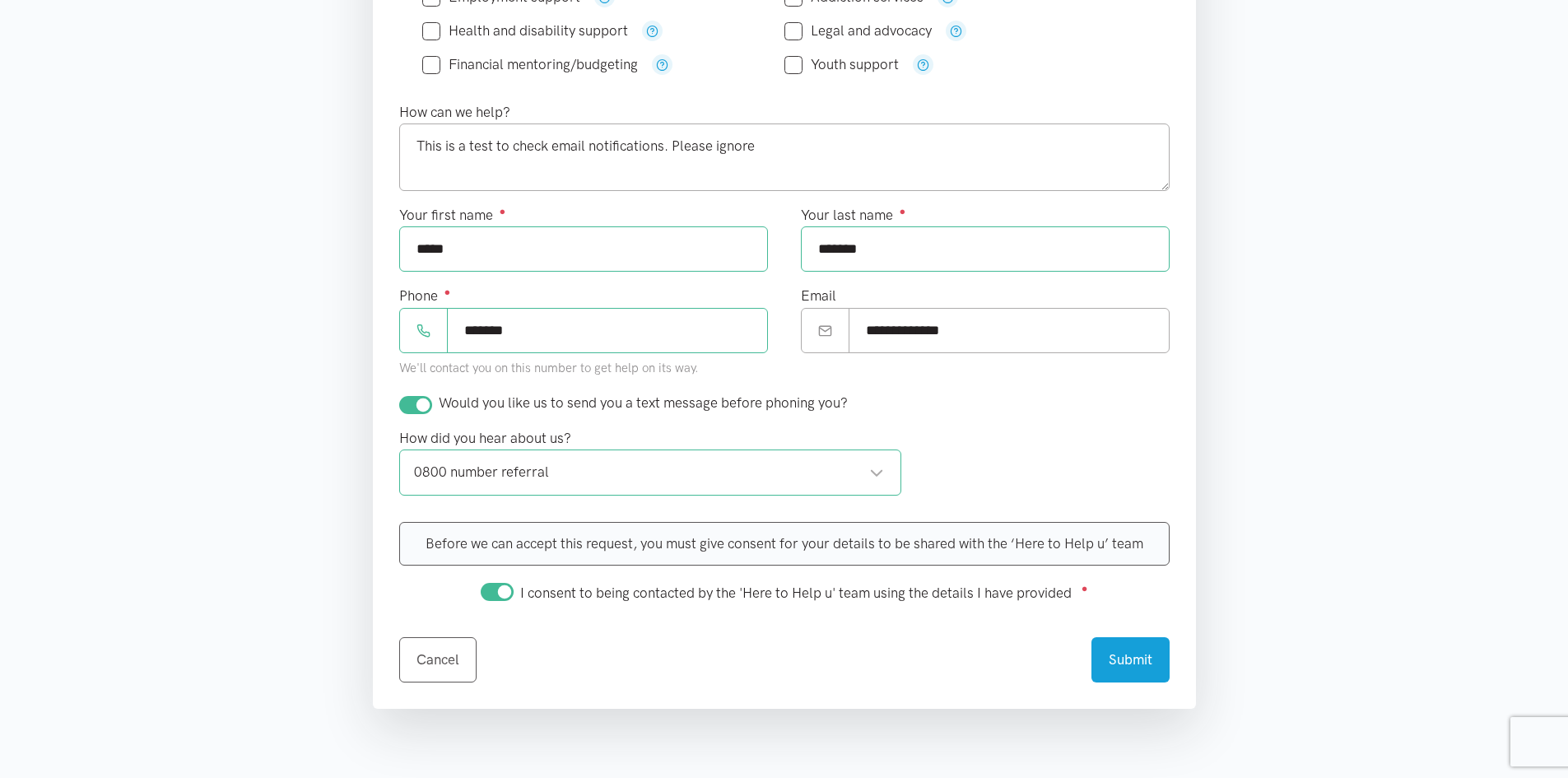
scroll to position [741, 0]
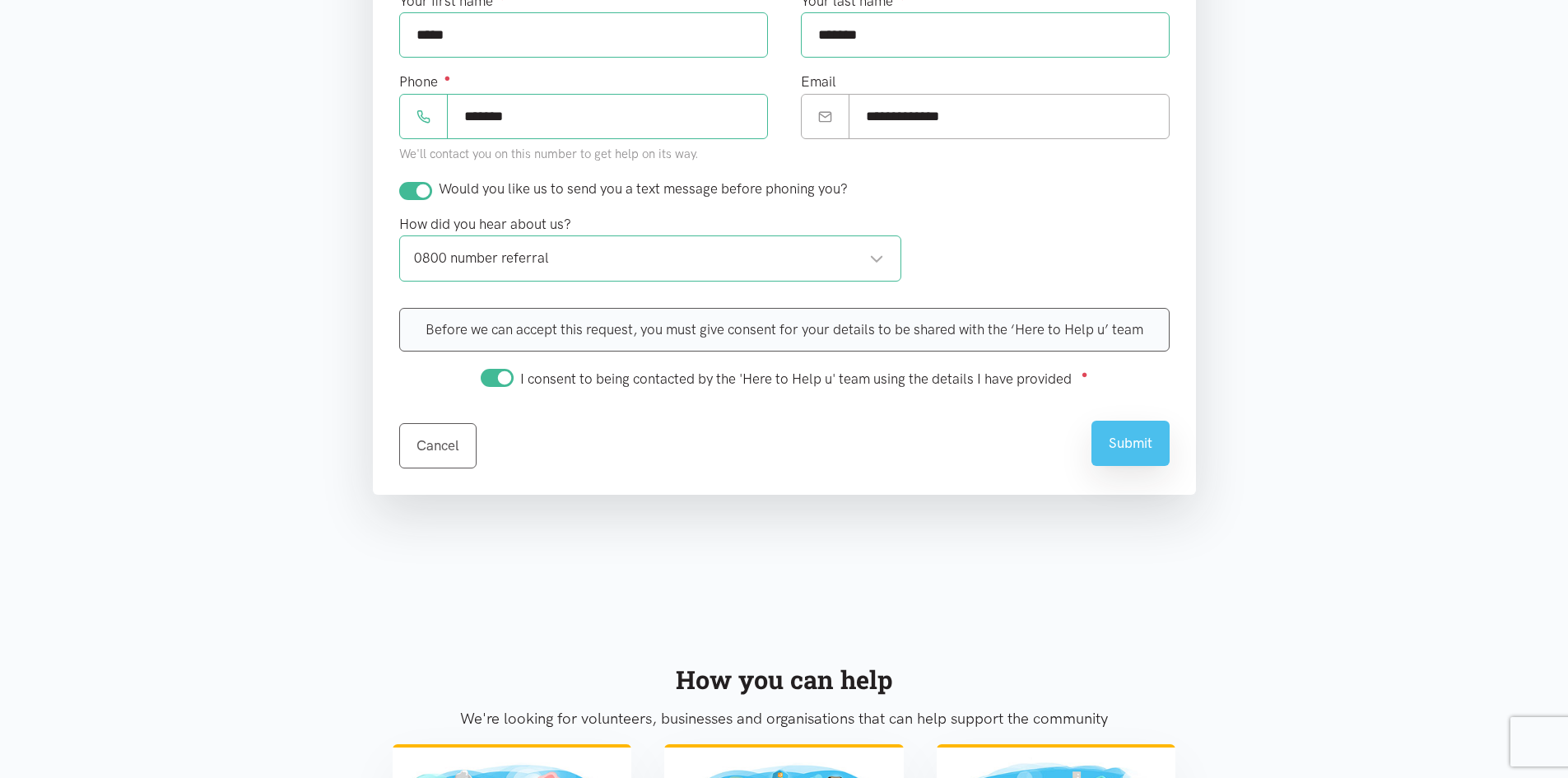
click at [1144, 450] on button "Submit" at bounding box center [1131, 443] width 78 height 45
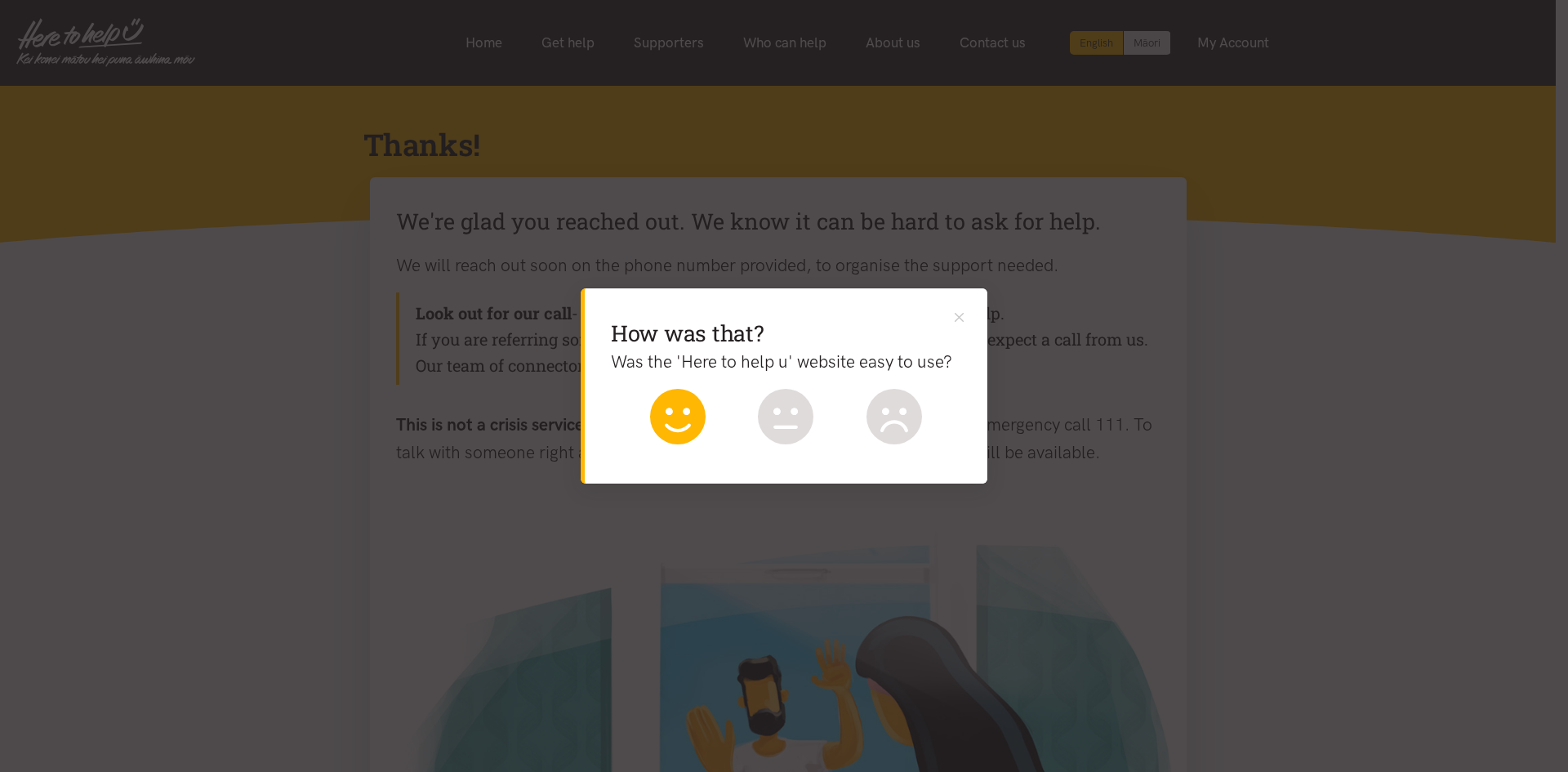
click at [668, 426] on icon at bounding box center [678, 417] width 56 height 56
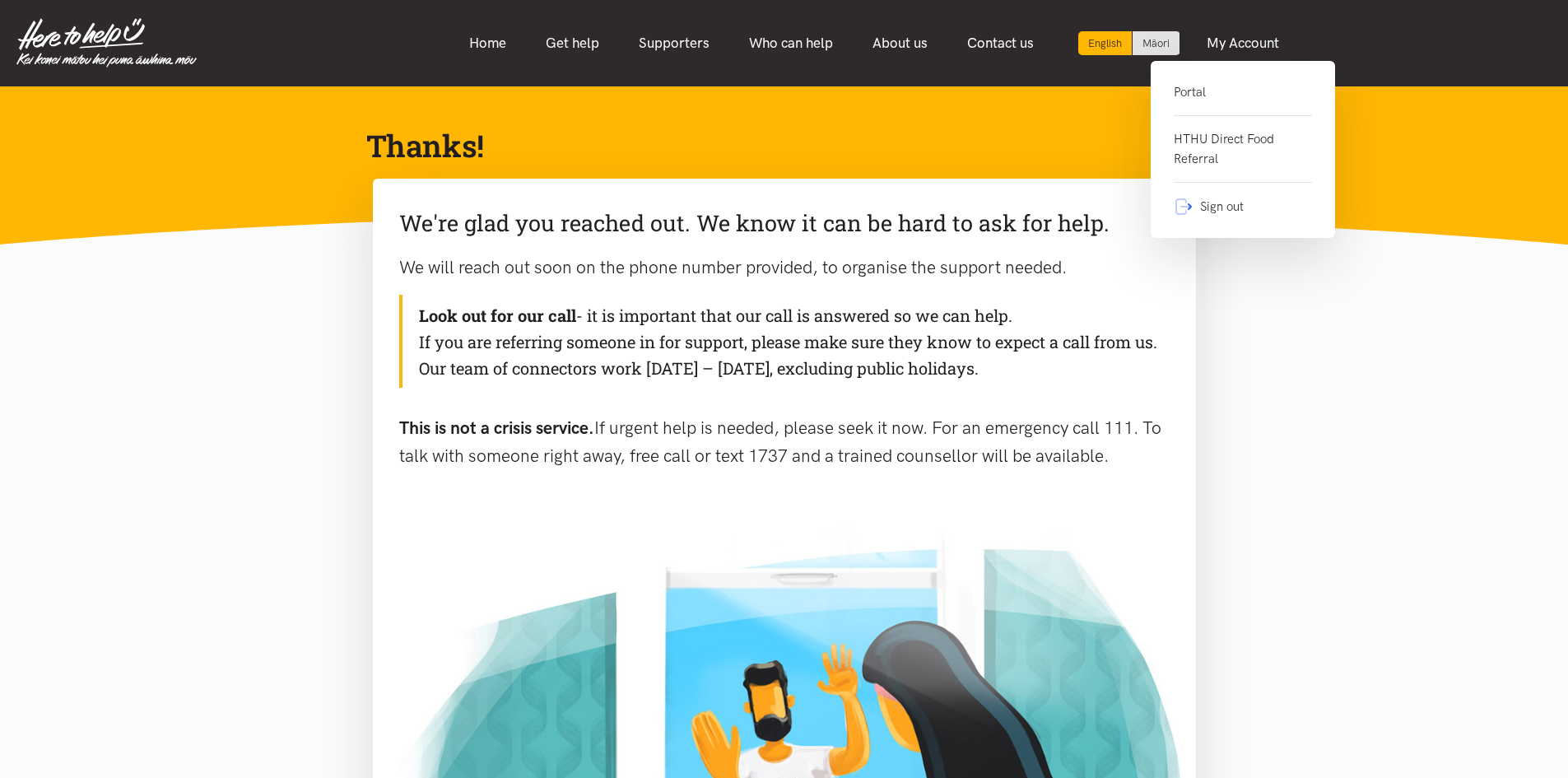
click at [1184, 96] on link "Portal" at bounding box center [1243, 99] width 138 height 34
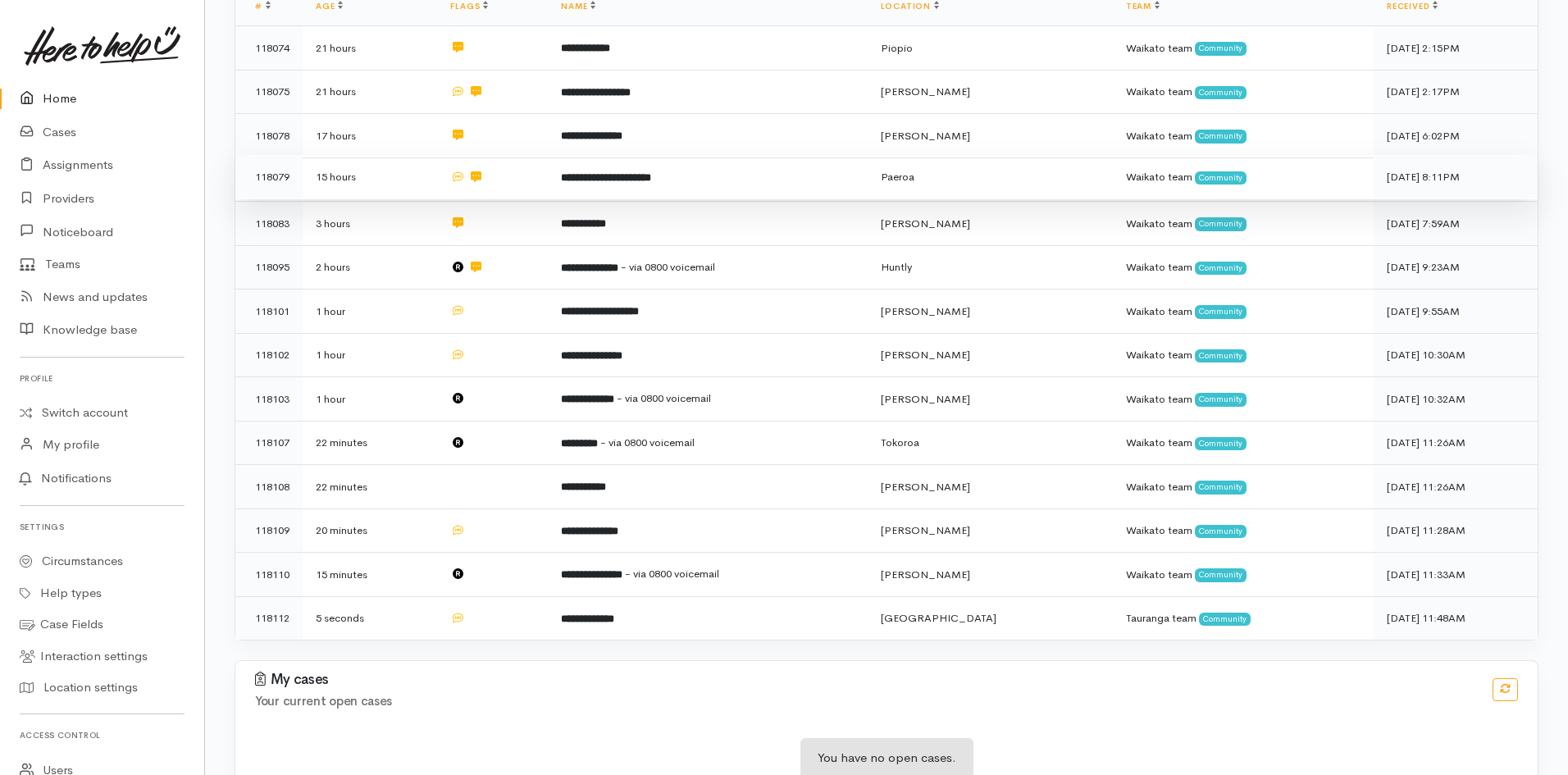
scroll to position [386, 0]
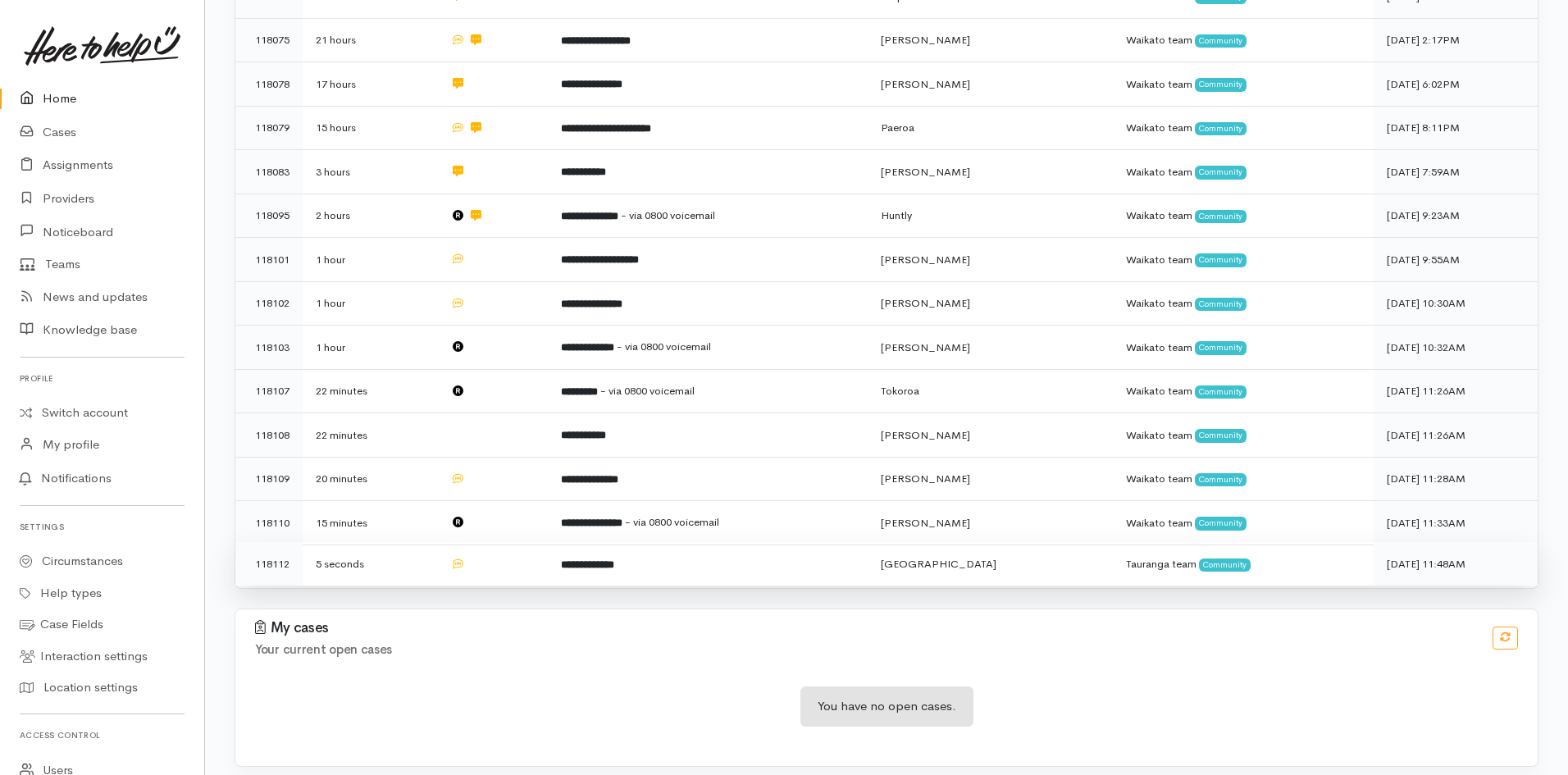
click at [841, 556] on td "**********" at bounding box center [707, 564] width 319 height 43
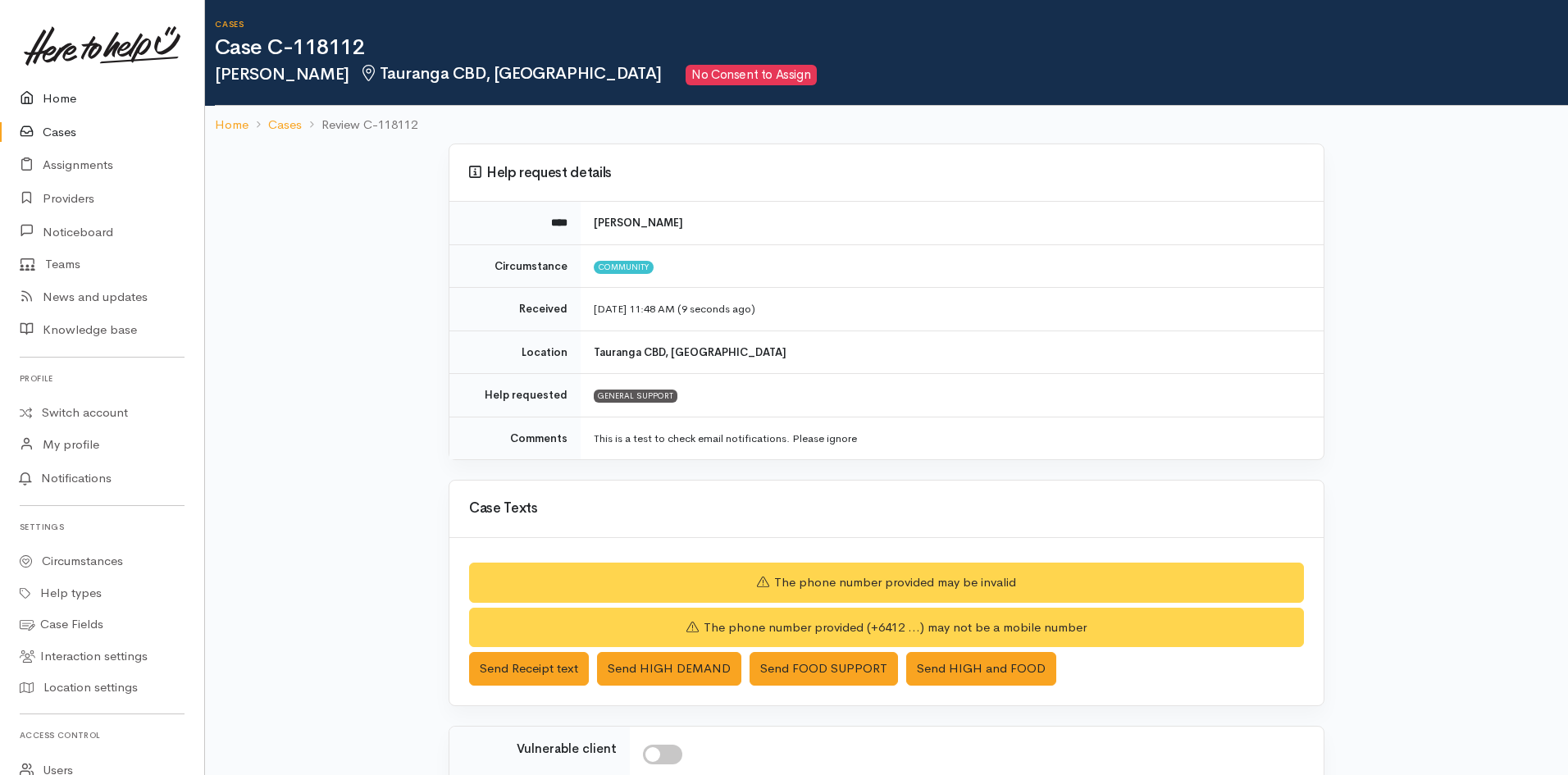
click at [70, 95] on link "Home" at bounding box center [102, 99] width 205 height 33
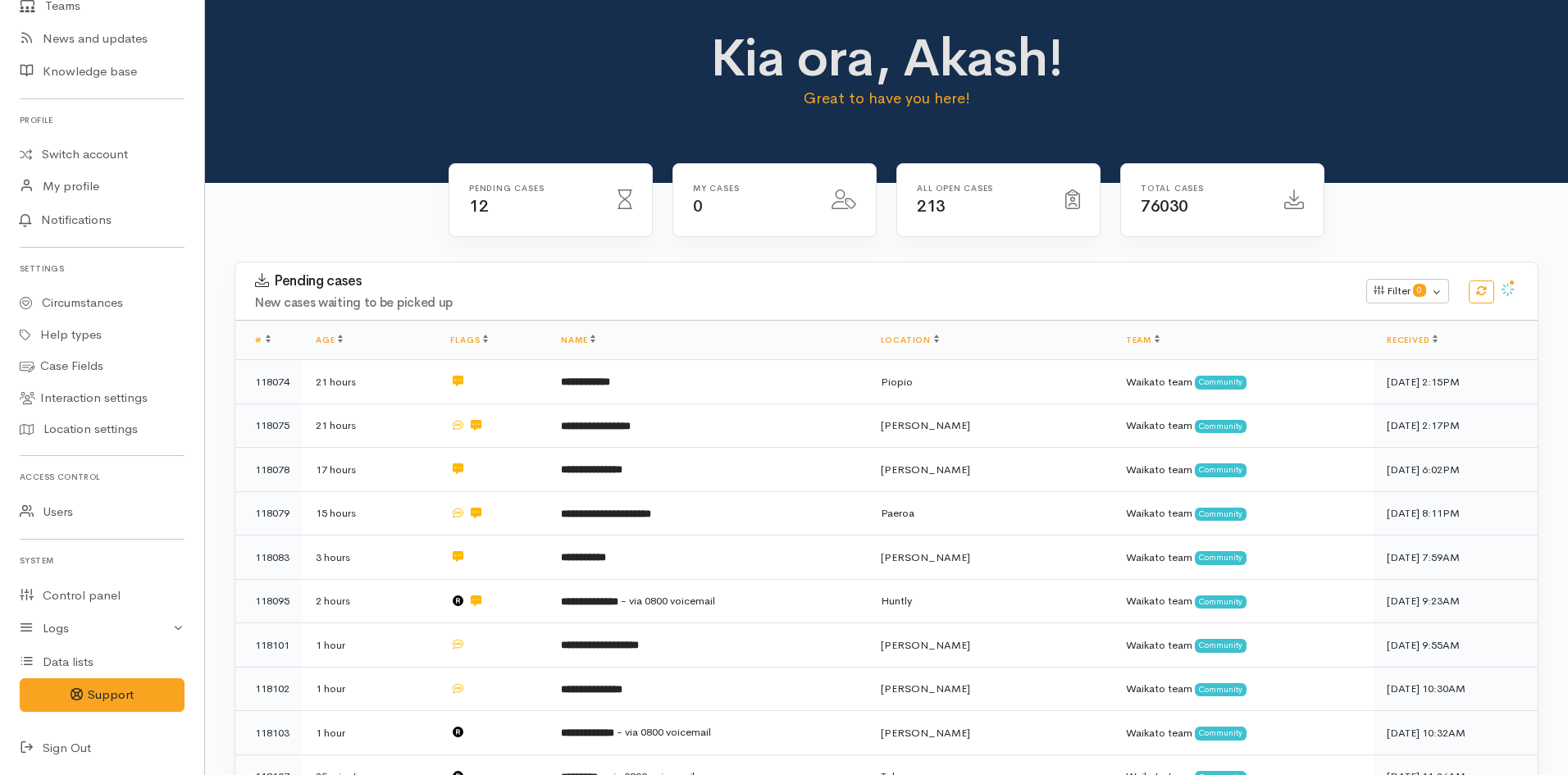
click at [1168, 210] on span "76030" at bounding box center [1164, 206] width 48 height 21
click at [78, 298] on link "Circumstances" at bounding box center [102, 303] width 205 height 32
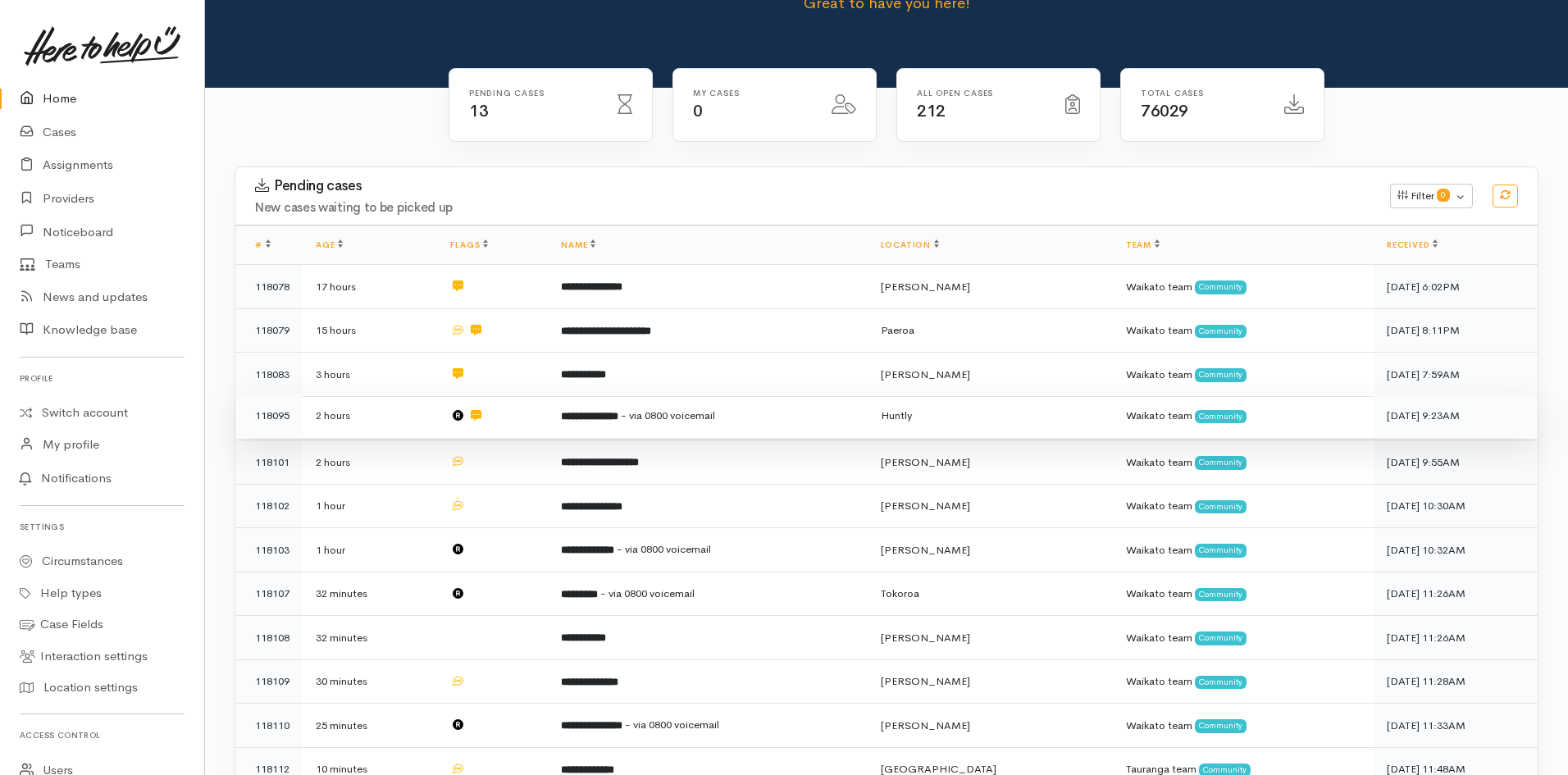
scroll to position [328, 0]
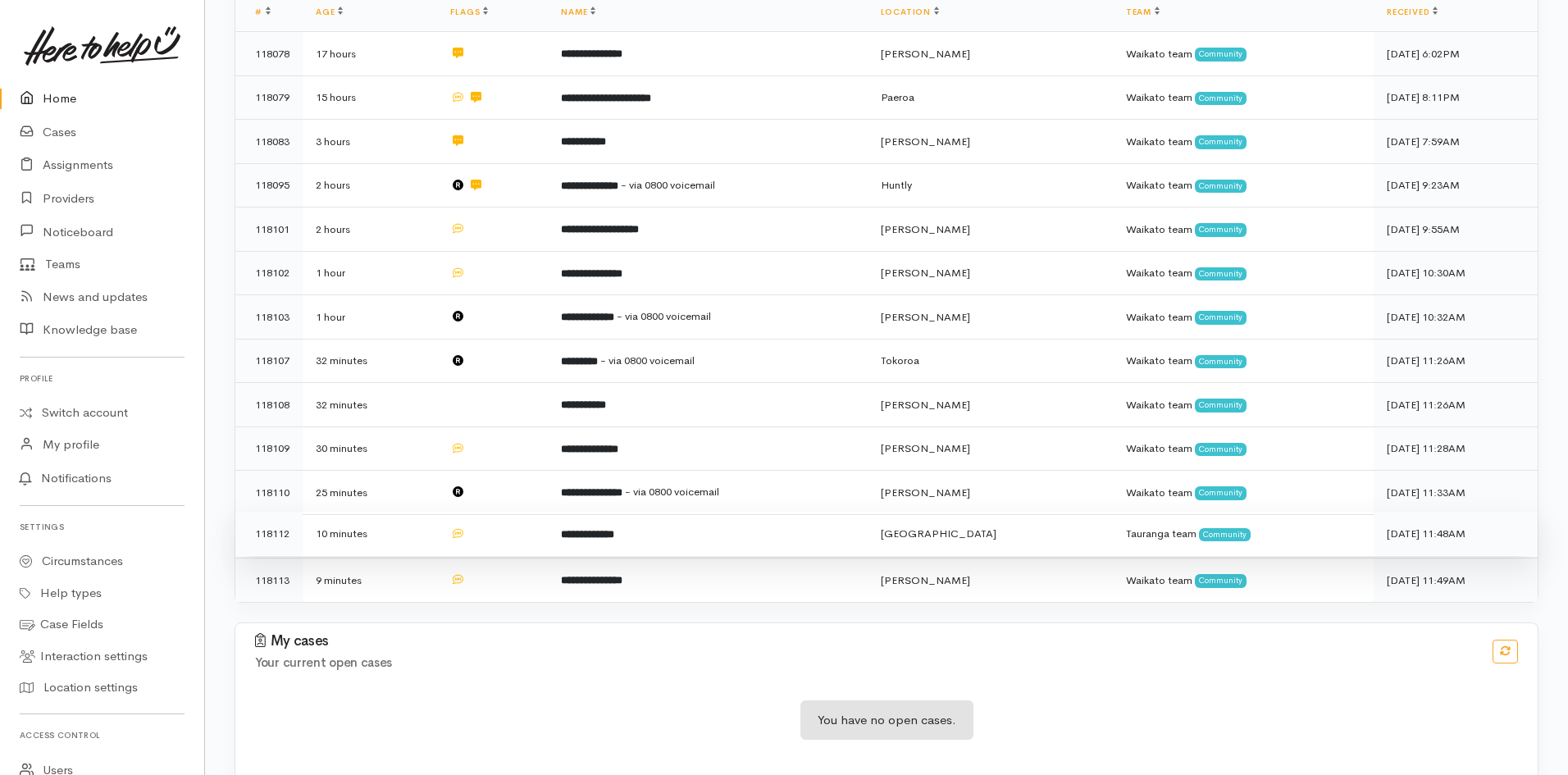
click at [788, 514] on td "**********" at bounding box center [707, 534] width 319 height 44
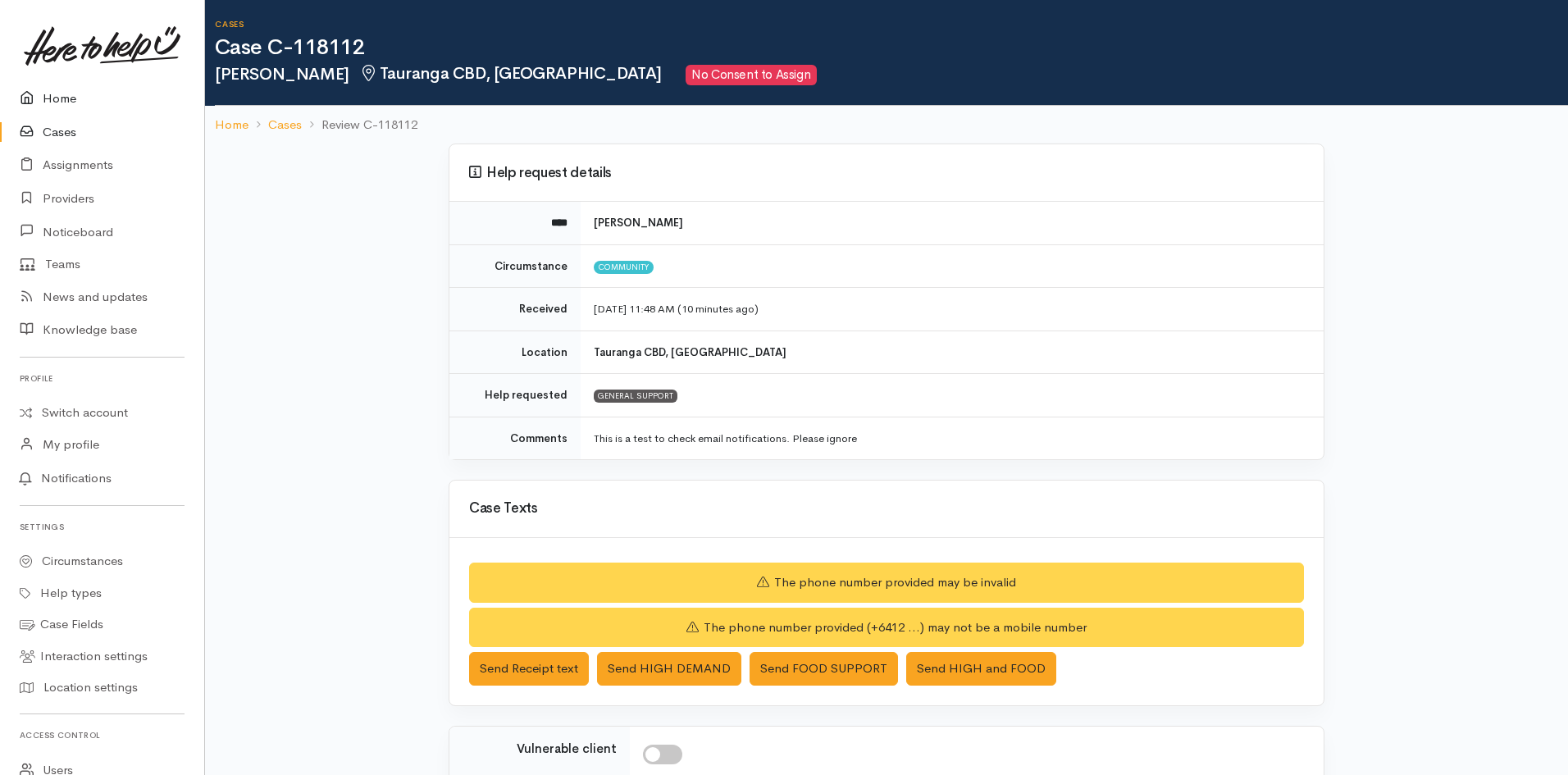
click at [71, 94] on link "Home" at bounding box center [102, 99] width 205 height 33
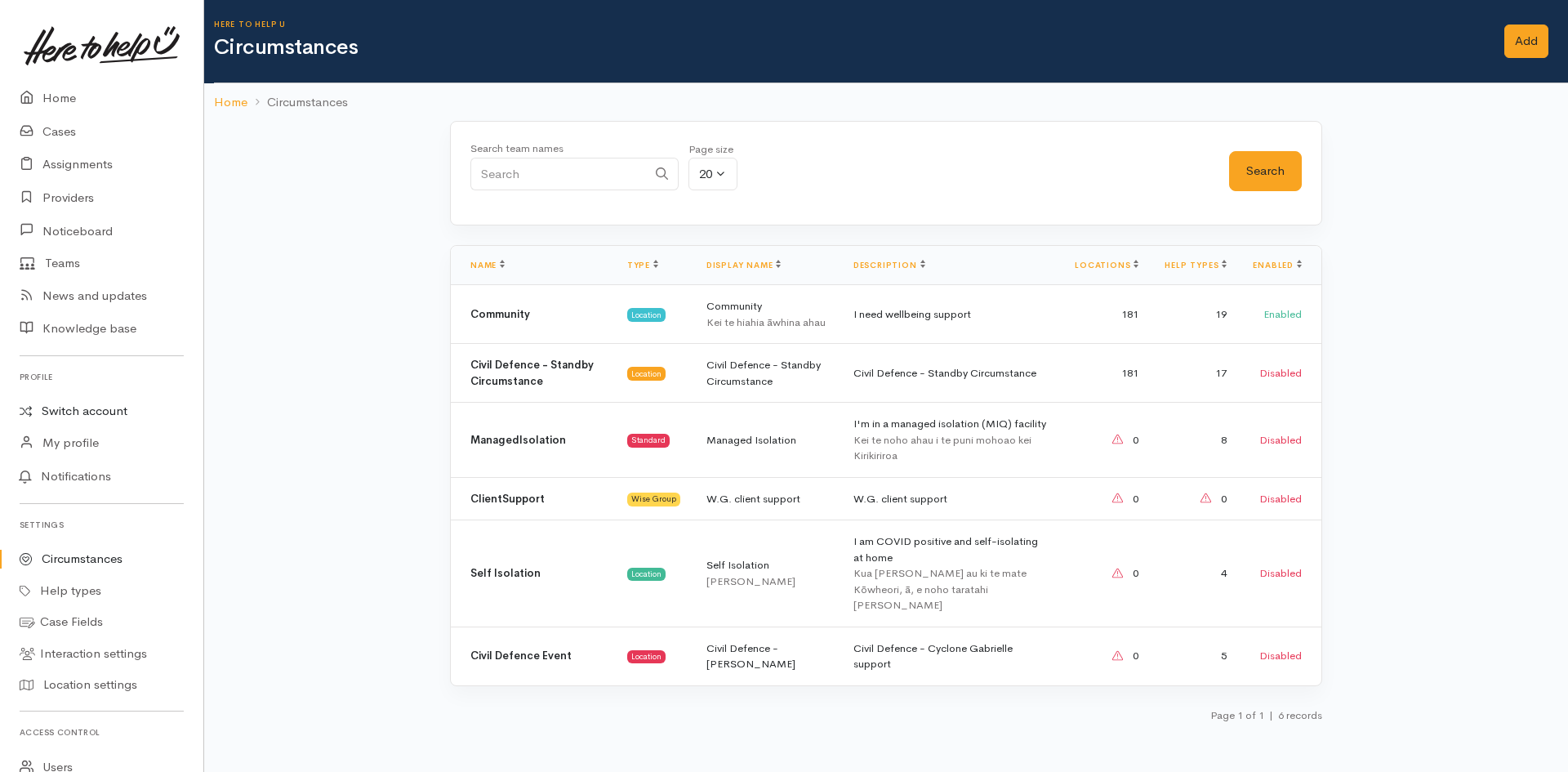
click at [101, 408] on link "Switch account" at bounding box center [101, 411] width 204 height 32
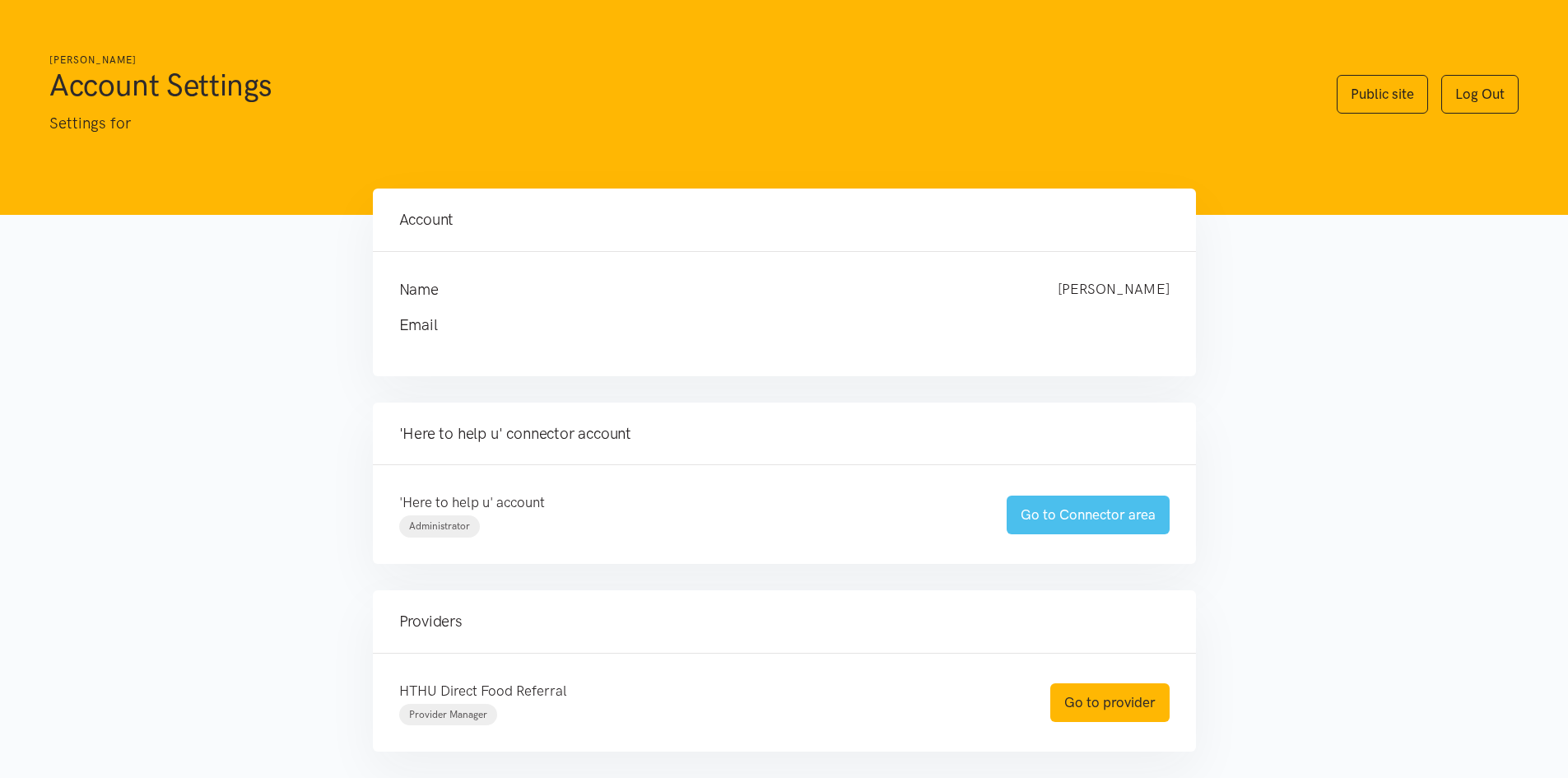
click at [1096, 530] on link "Go to Connector area" at bounding box center [1088, 515] width 163 height 39
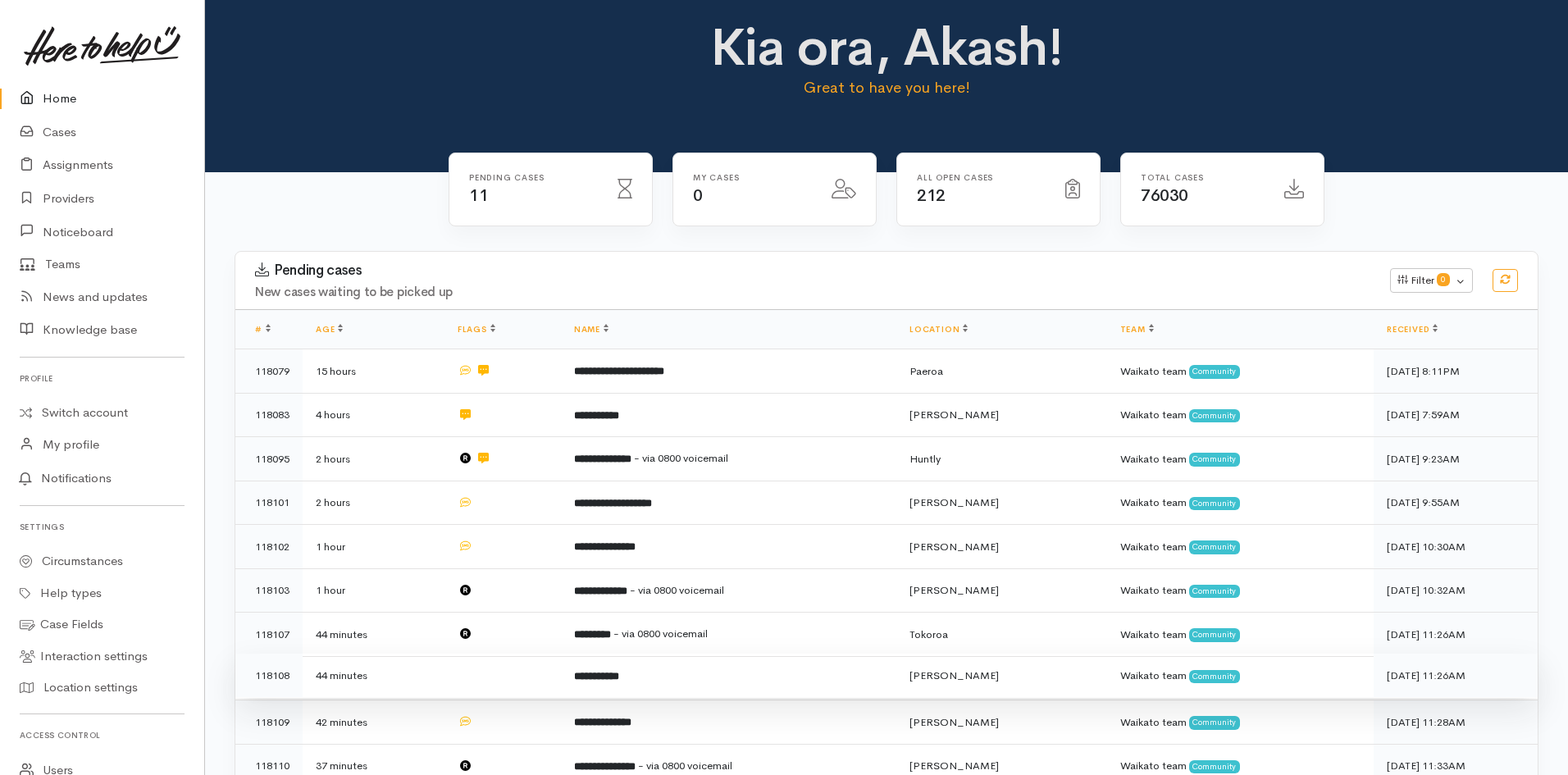
scroll to position [10, 0]
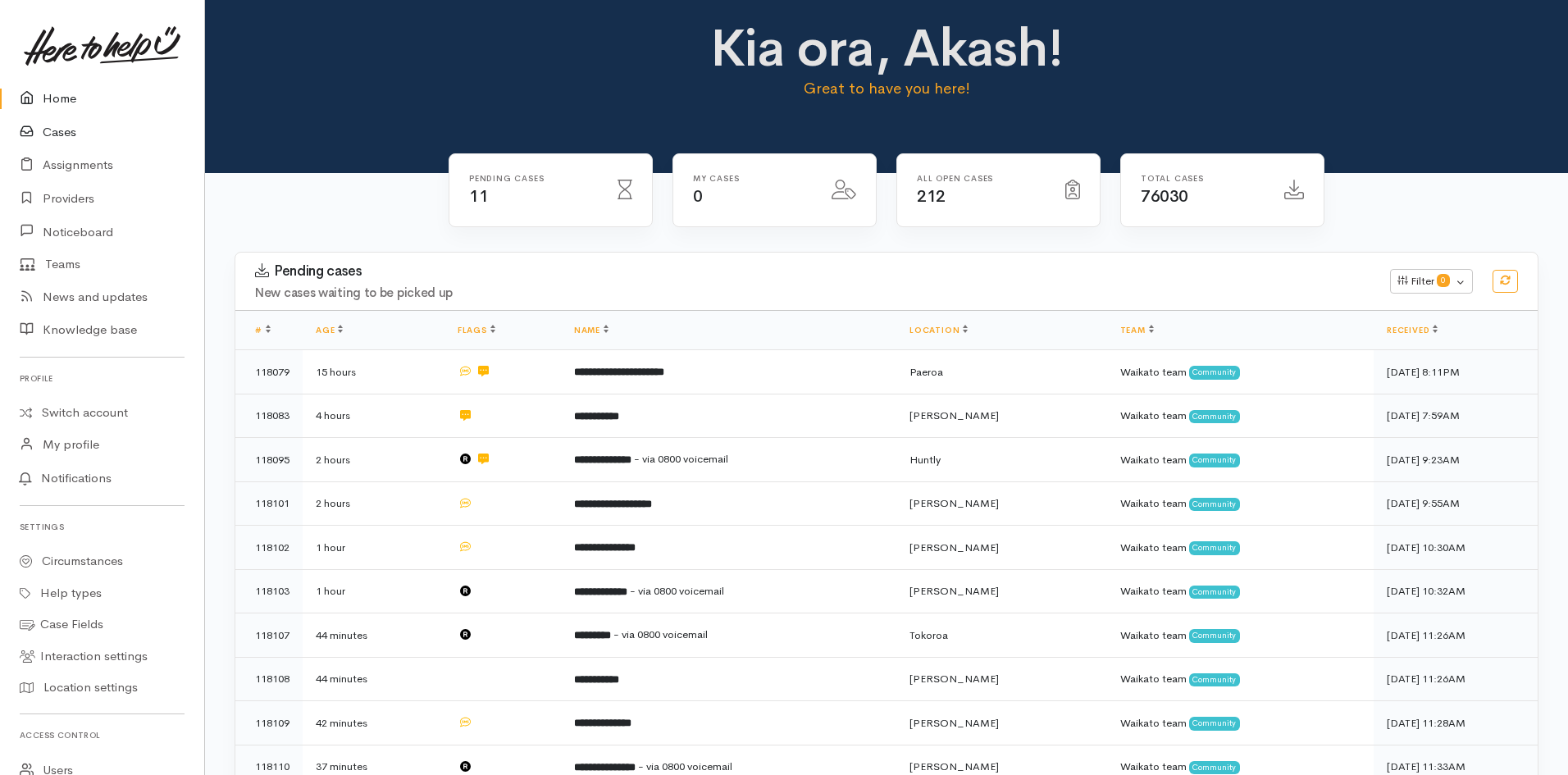
click at [40, 129] on icon at bounding box center [32, 132] width 23 height 21
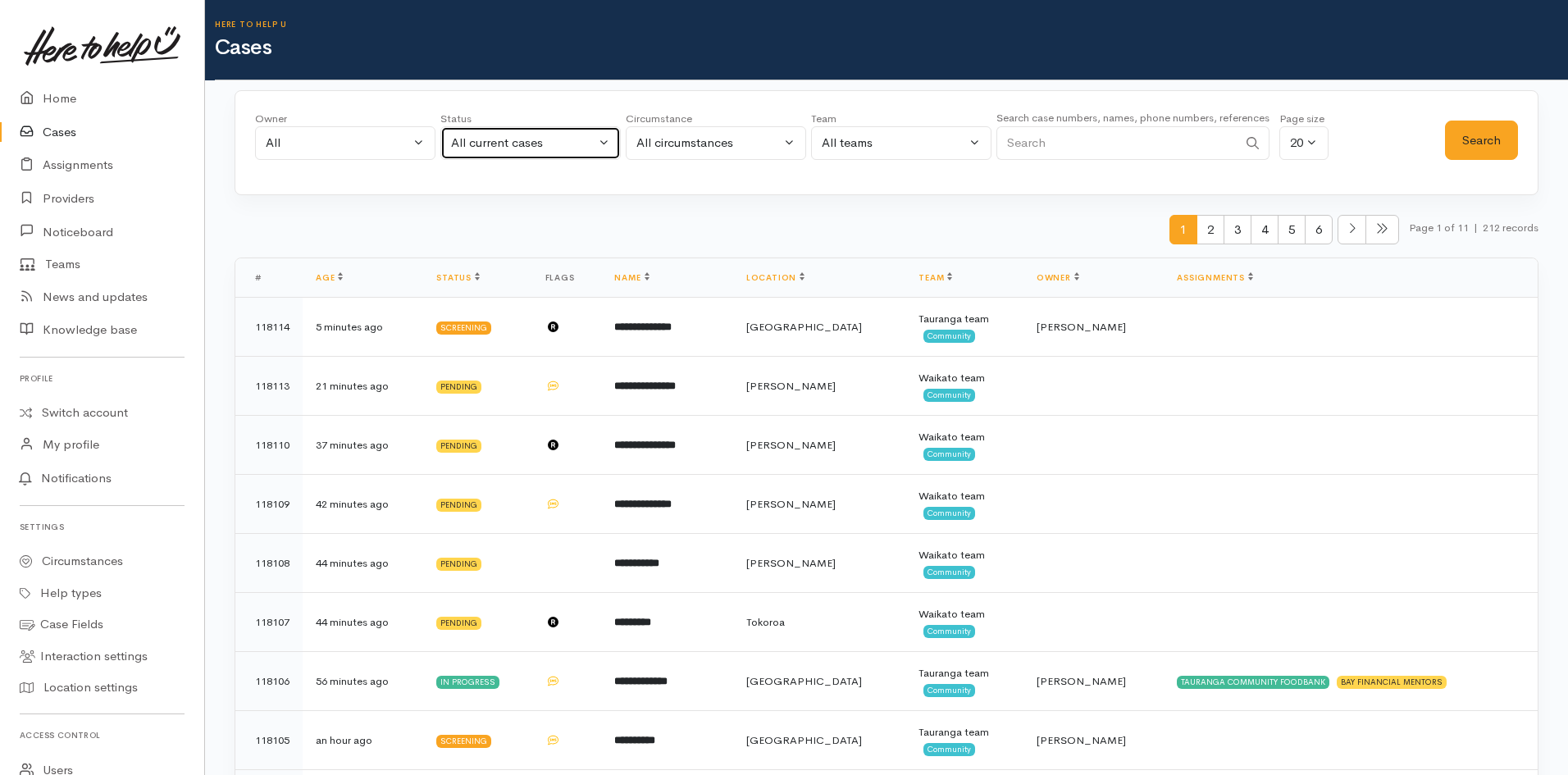
click at [563, 137] on div "All current cases" at bounding box center [523, 143] width 144 height 19
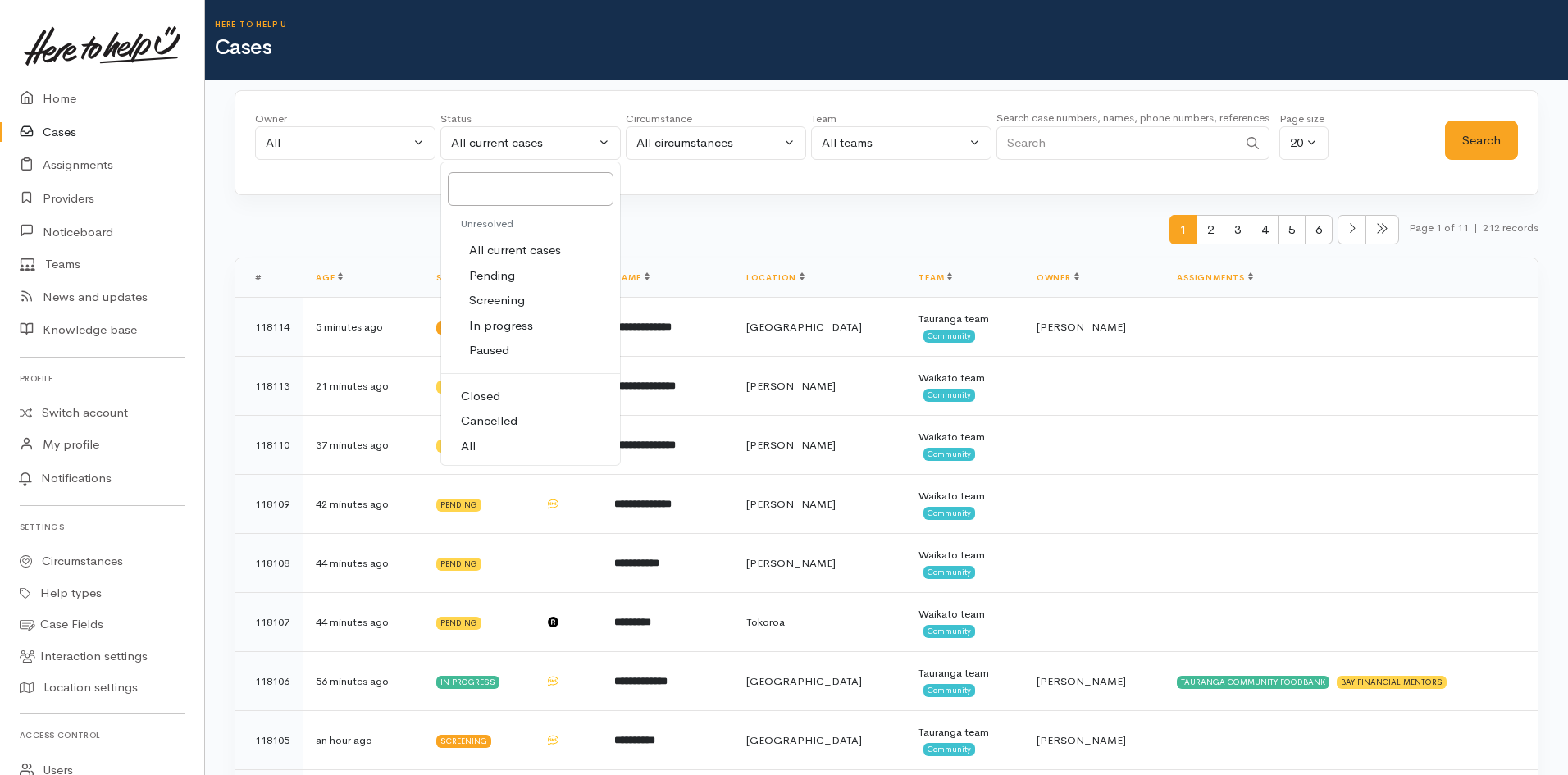
click at [494, 391] on span "Closed" at bounding box center [480, 397] width 39 height 19
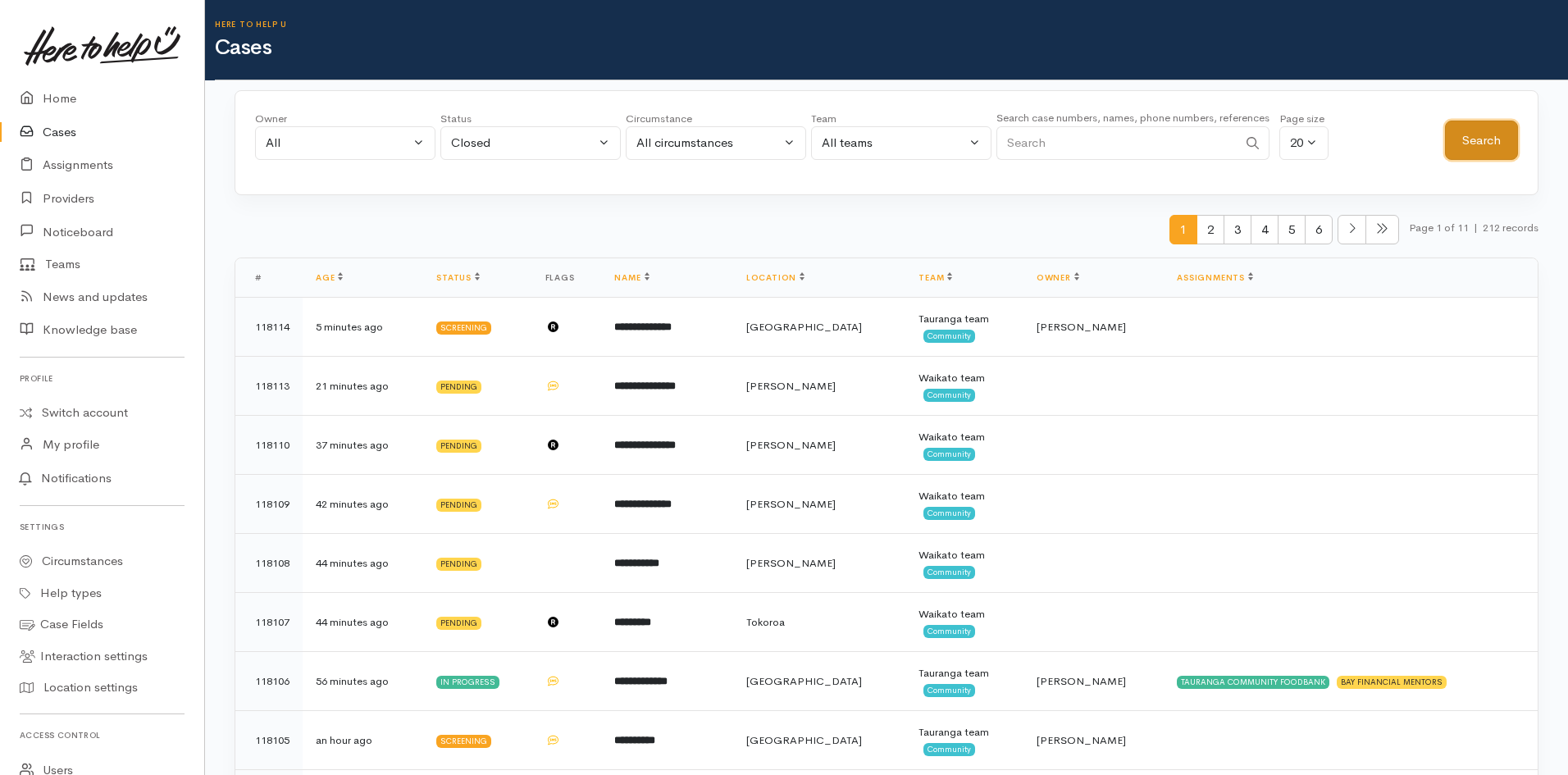
click at [1484, 137] on button "Search" at bounding box center [1481, 140] width 73 height 40
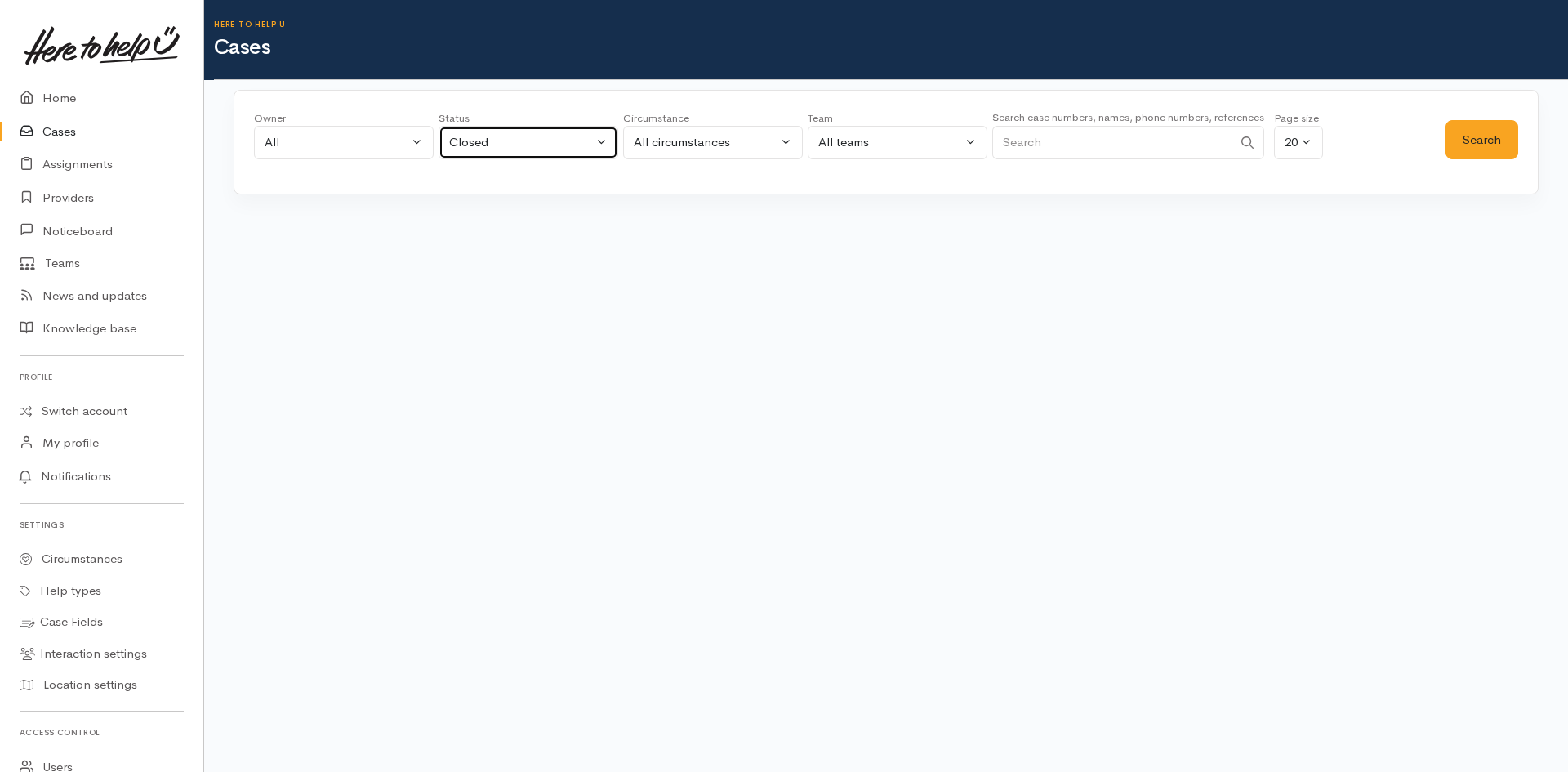
click at [553, 143] on div "Closed" at bounding box center [520, 142] width 144 height 19
click at [494, 416] on span "Cancelled" at bounding box center [487, 419] width 57 height 19
select select "Cancelled"
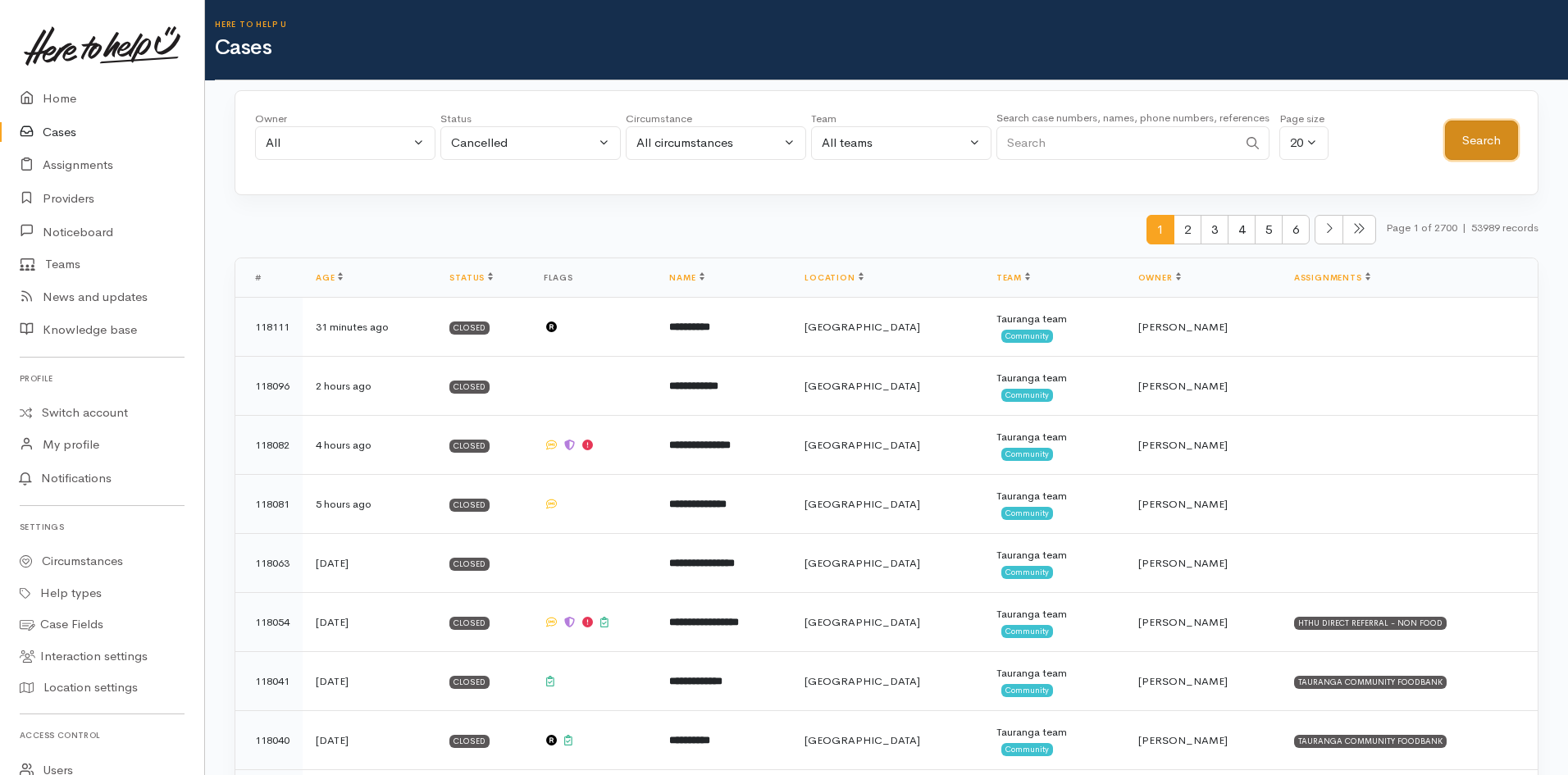
click at [1474, 131] on button "Search" at bounding box center [1481, 140] width 73 height 40
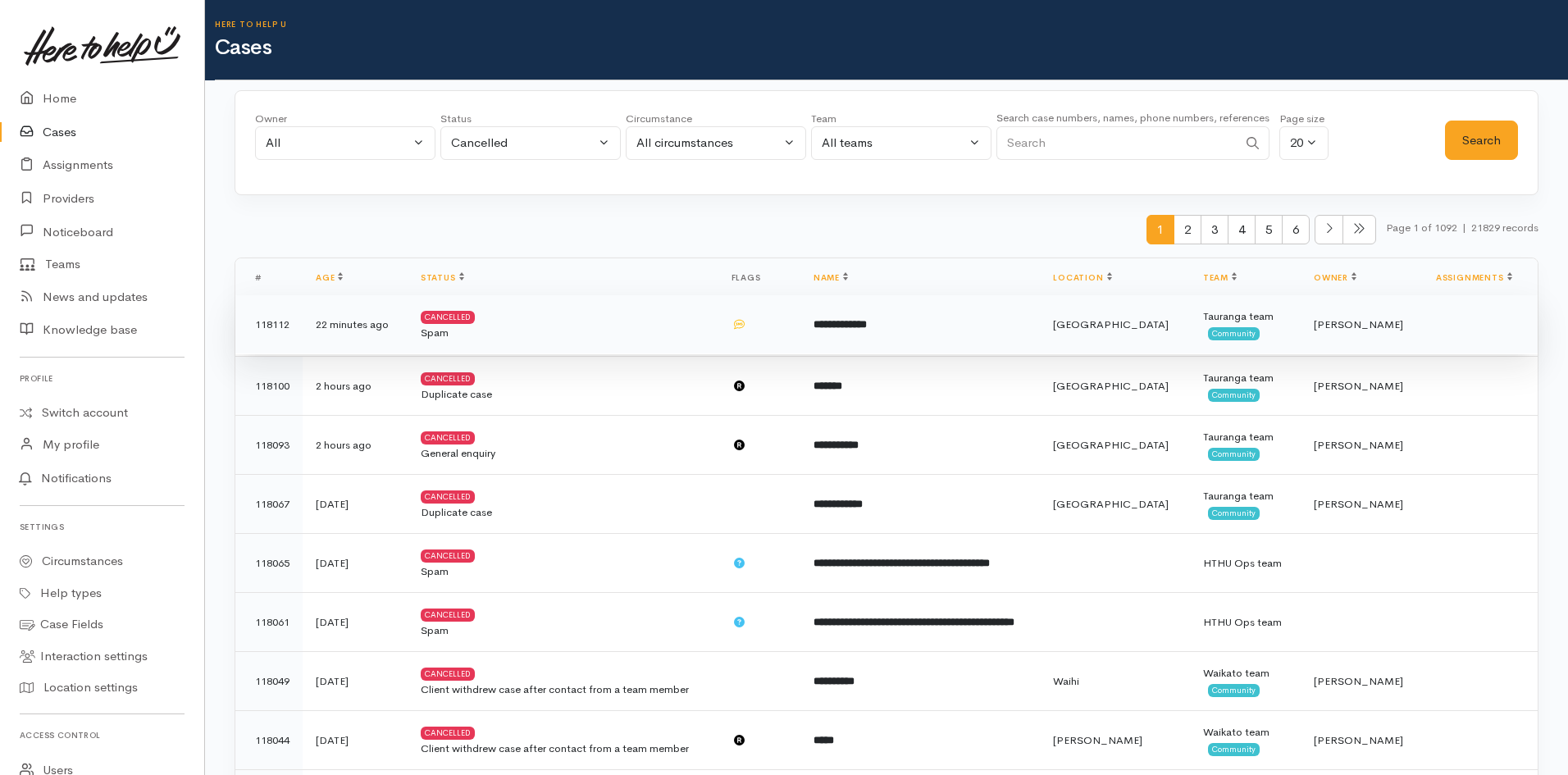
click at [1348, 325] on span "[PERSON_NAME]" at bounding box center [1358, 324] width 89 height 14
